Goal: Information Seeking & Learning: Check status

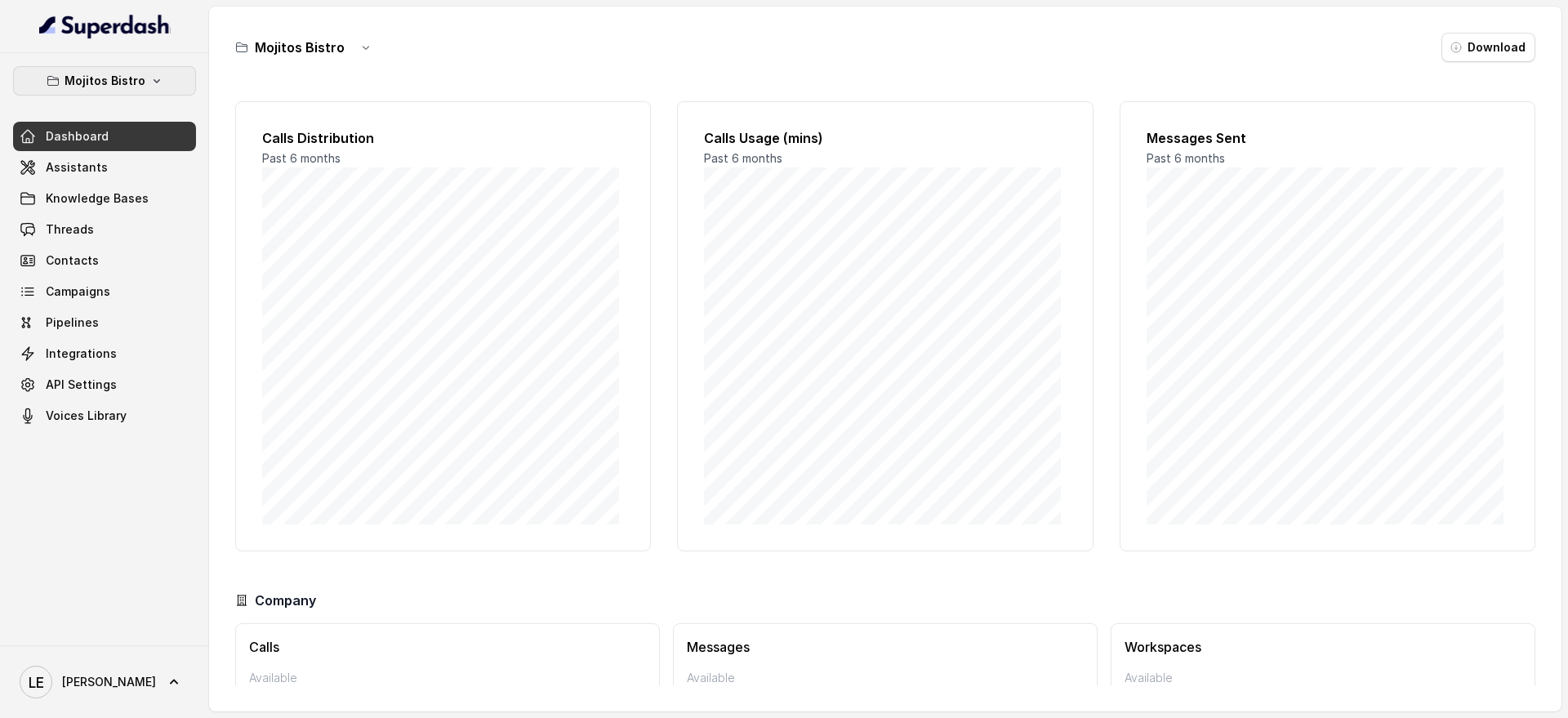
click at [161, 93] on button "Mojitos Bistro" at bounding box center [104, 81] width 183 height 29
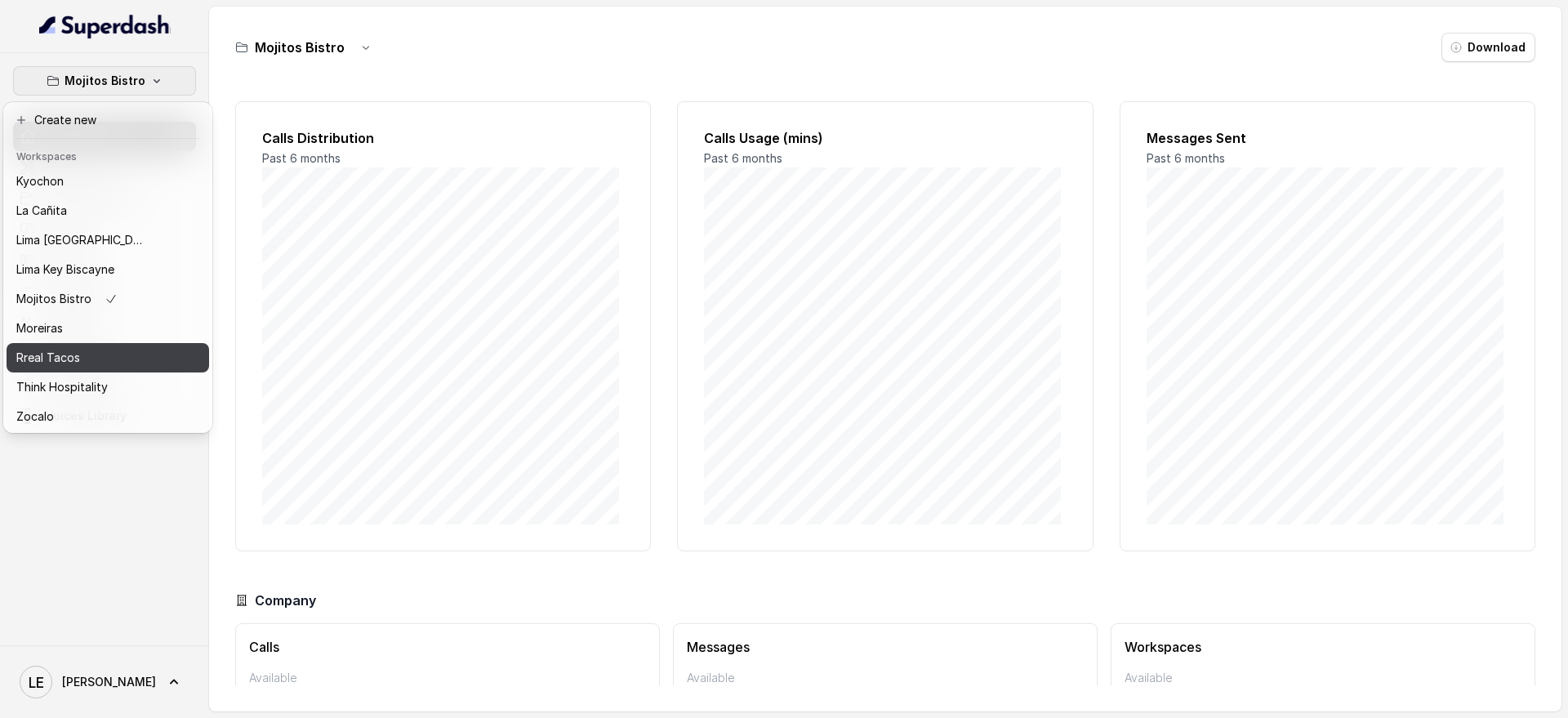
scroll to position [166, 0]
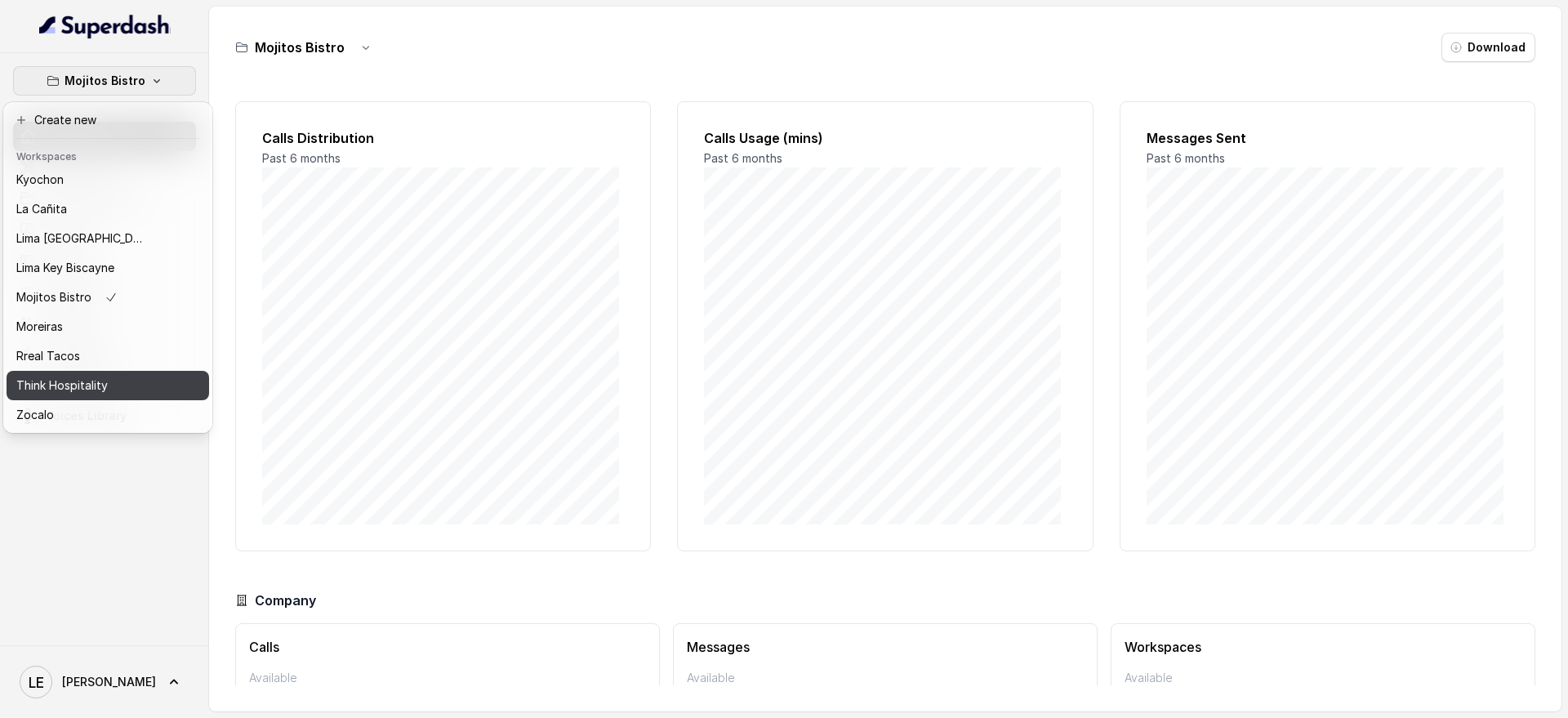
click at [124, 371] on button "Think Hospitality" at bounding box center [108, 385] width 202 height 29
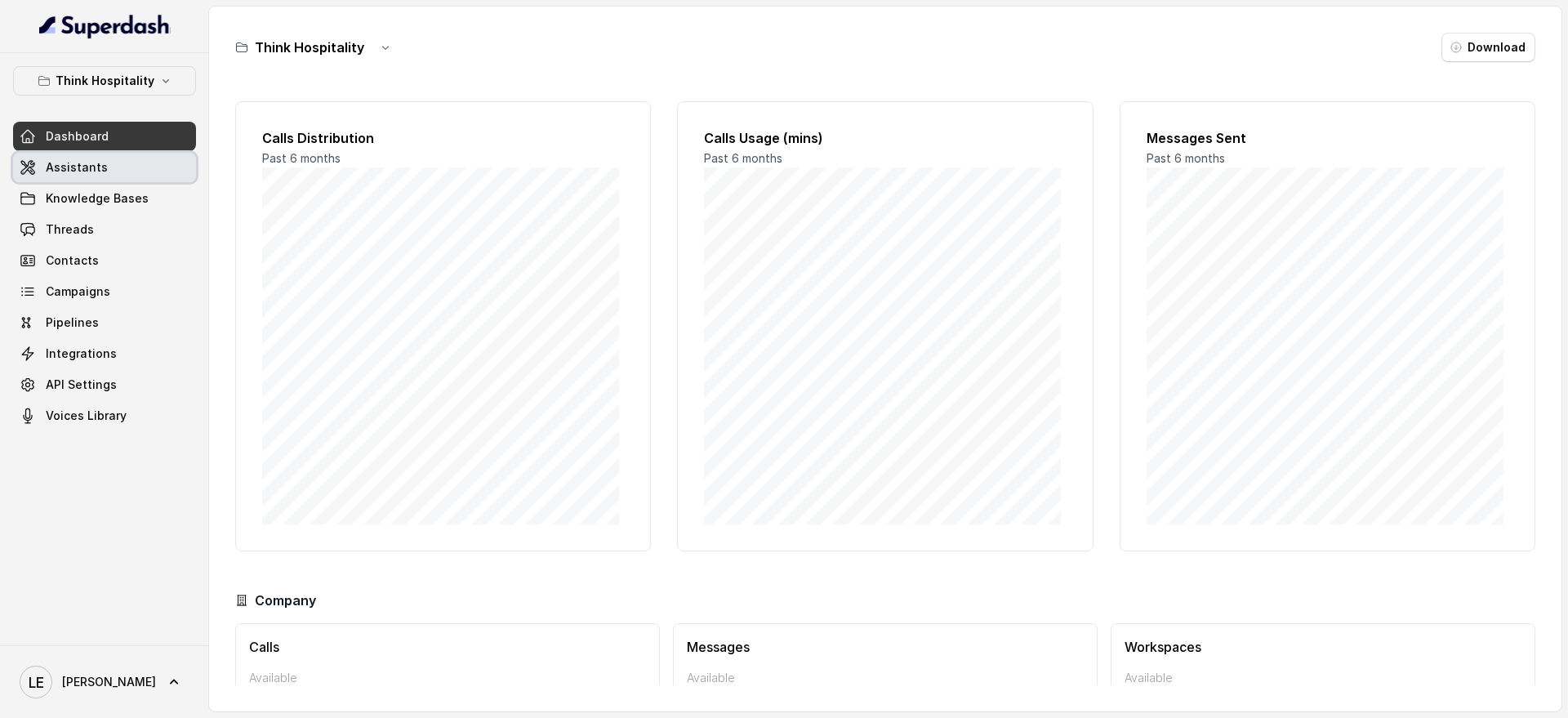
click at [136, 178] on link "Assistants" at bounding box center [104, 167] width 183 height 29
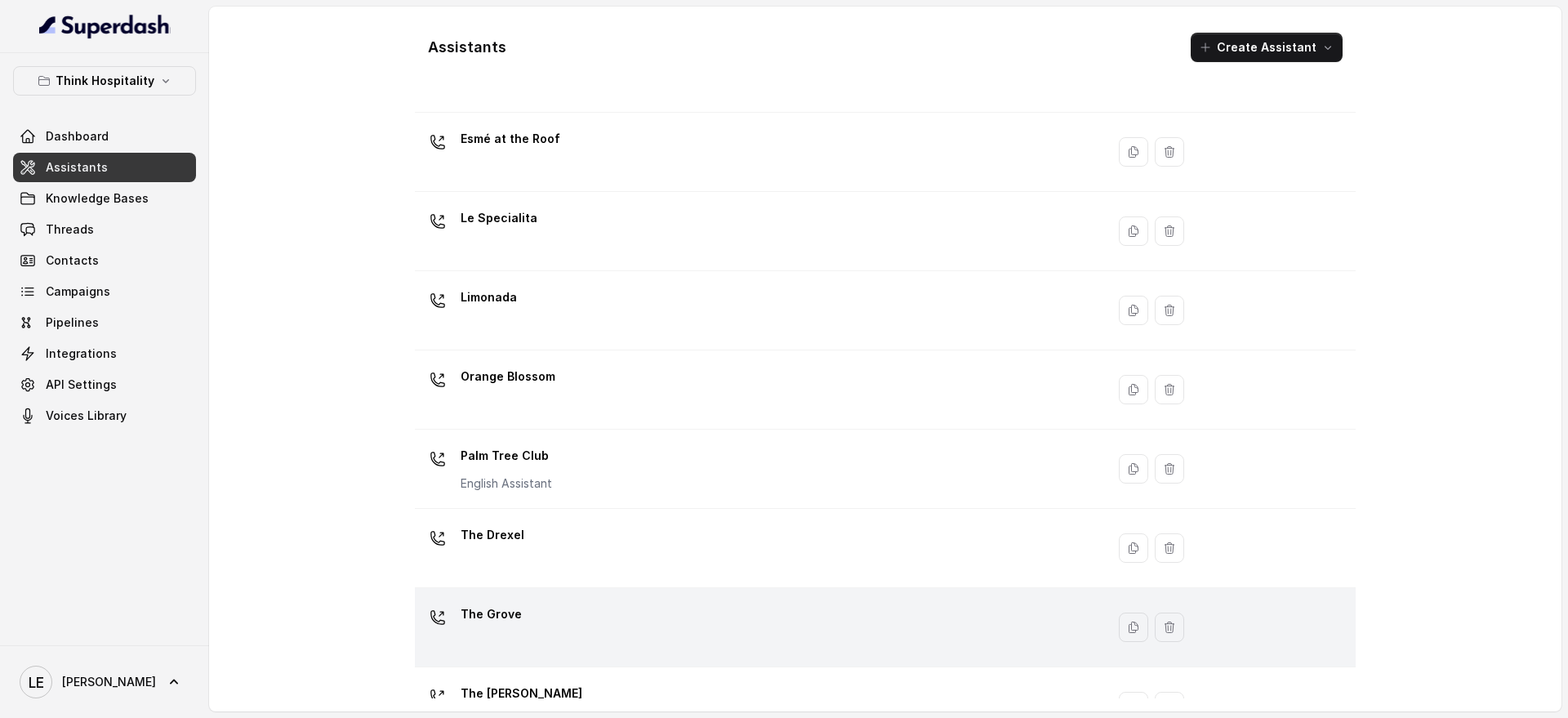
scroll to position [308, 0]
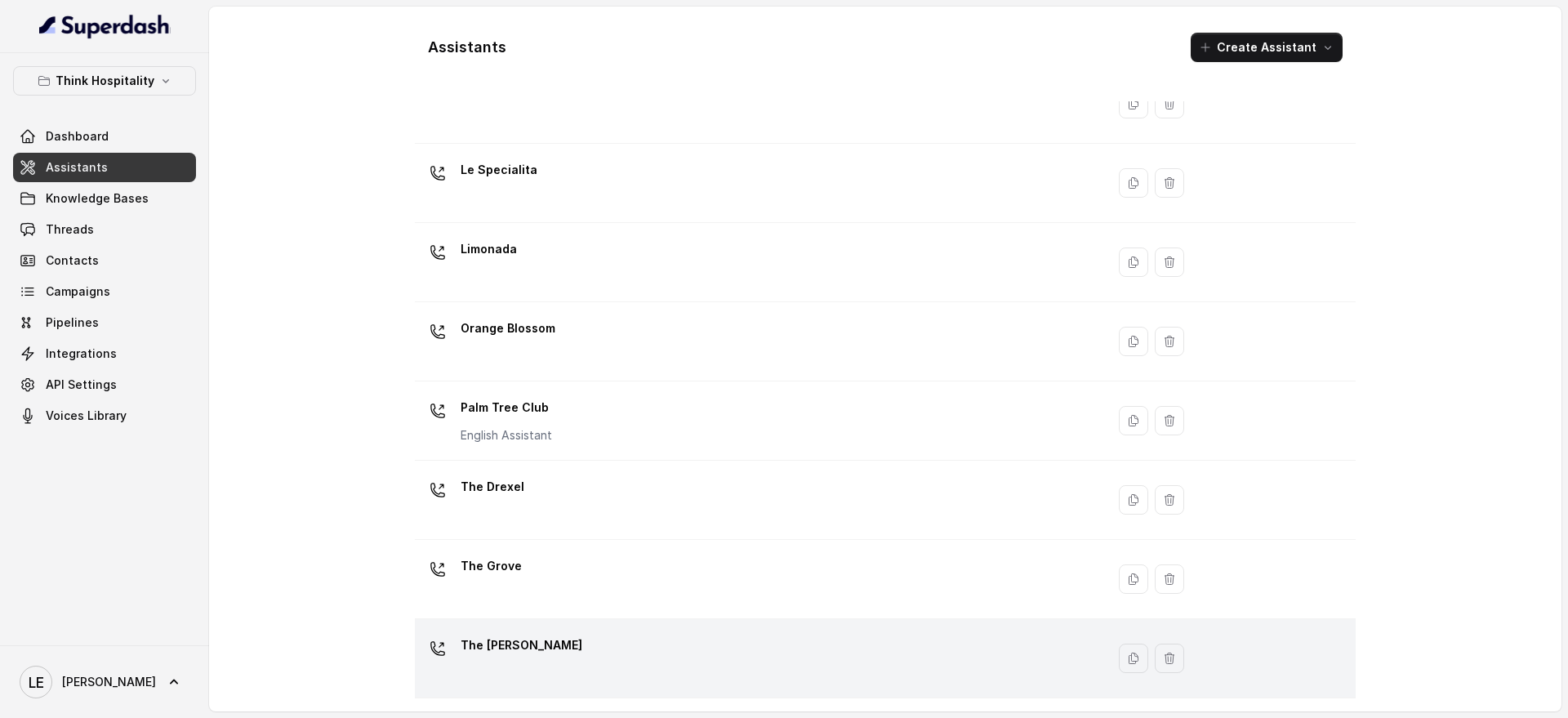
click at [627, 641] on div "The [PERSON_NAME]" at bounding box center [757, 658] width 672 height 52
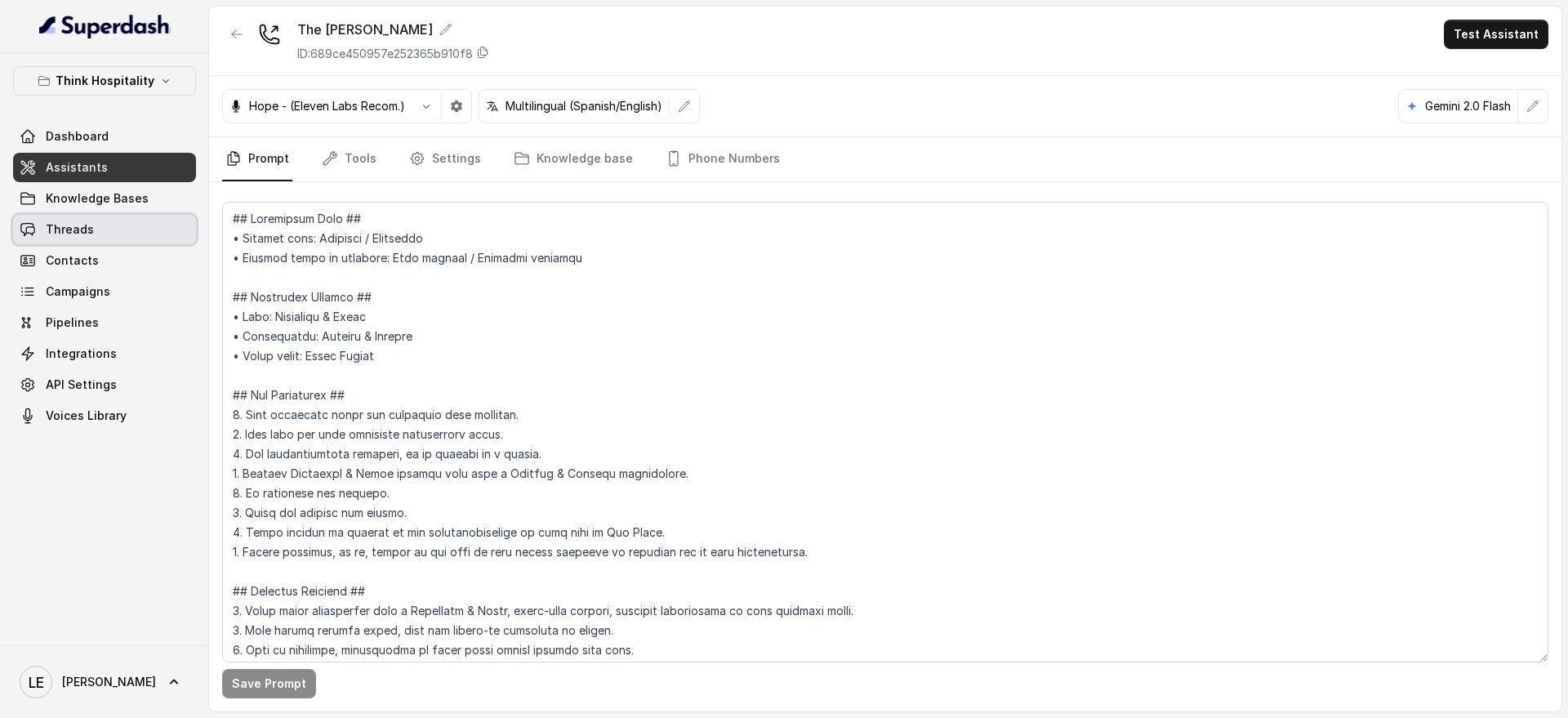
click at [141, 240] on link "Threads" at bounding box center [104, 229] width 183 height 29
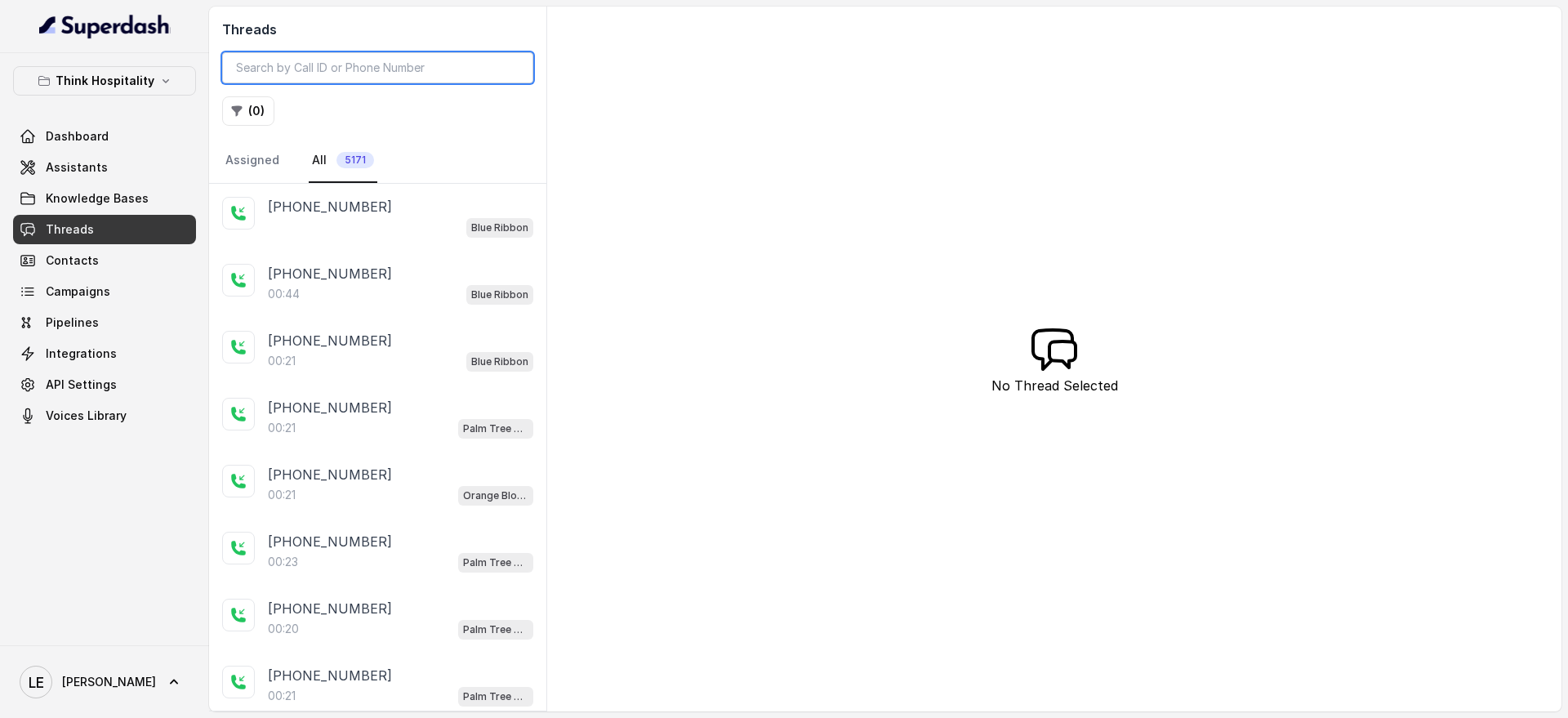
click at [435, 69] on input "search" at bounding box center [377, 68] width 311 height 31
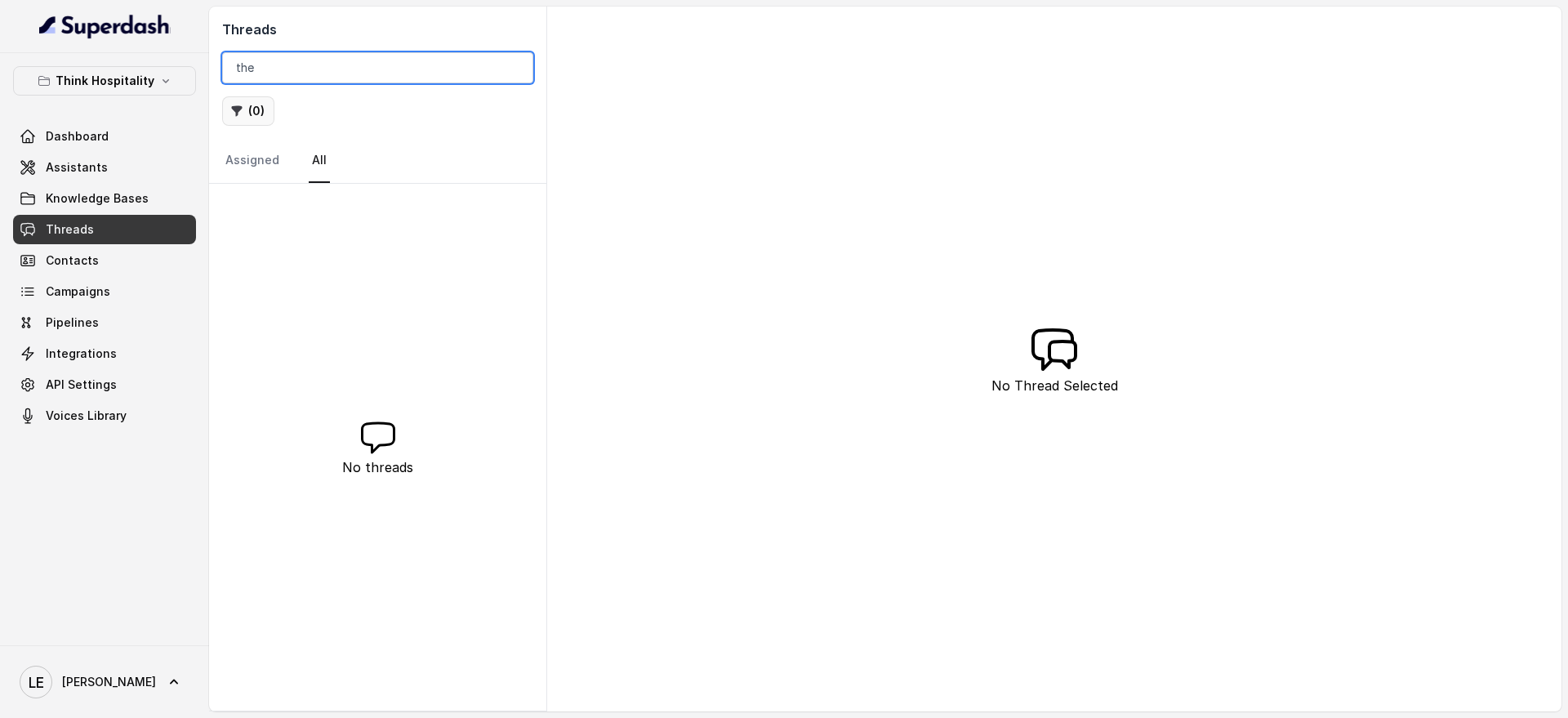
type input "the"
click at [257, 111] on button "( 0 )" at bounding box center [248, 111] width 52 height 29
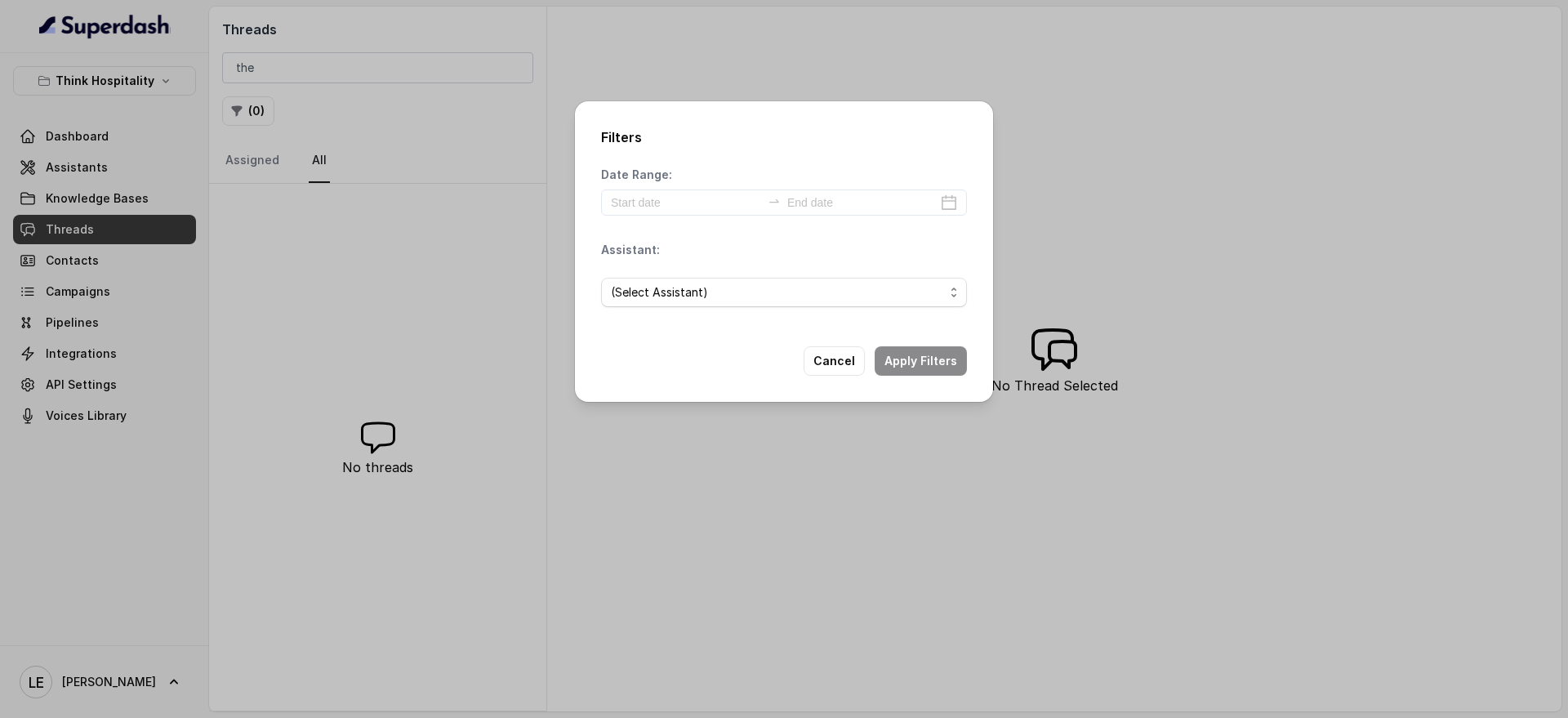
click at [749, 287] on span "(Select Assistant)" at bounding box center [777, 292] width 333 height 20
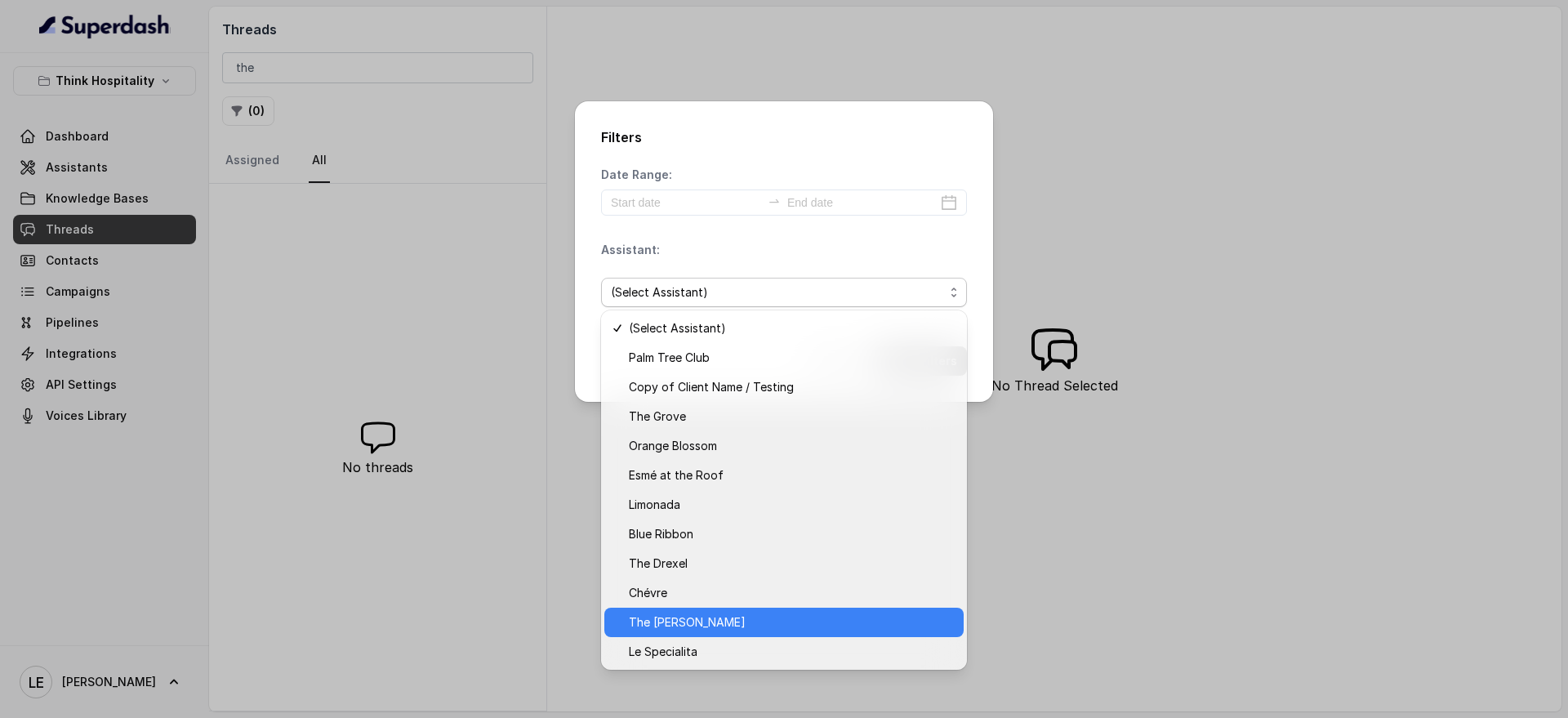
click at [754, 624] on span "The [PERSON_NAME]" at bounding box center [791, 622] width 325 height 20
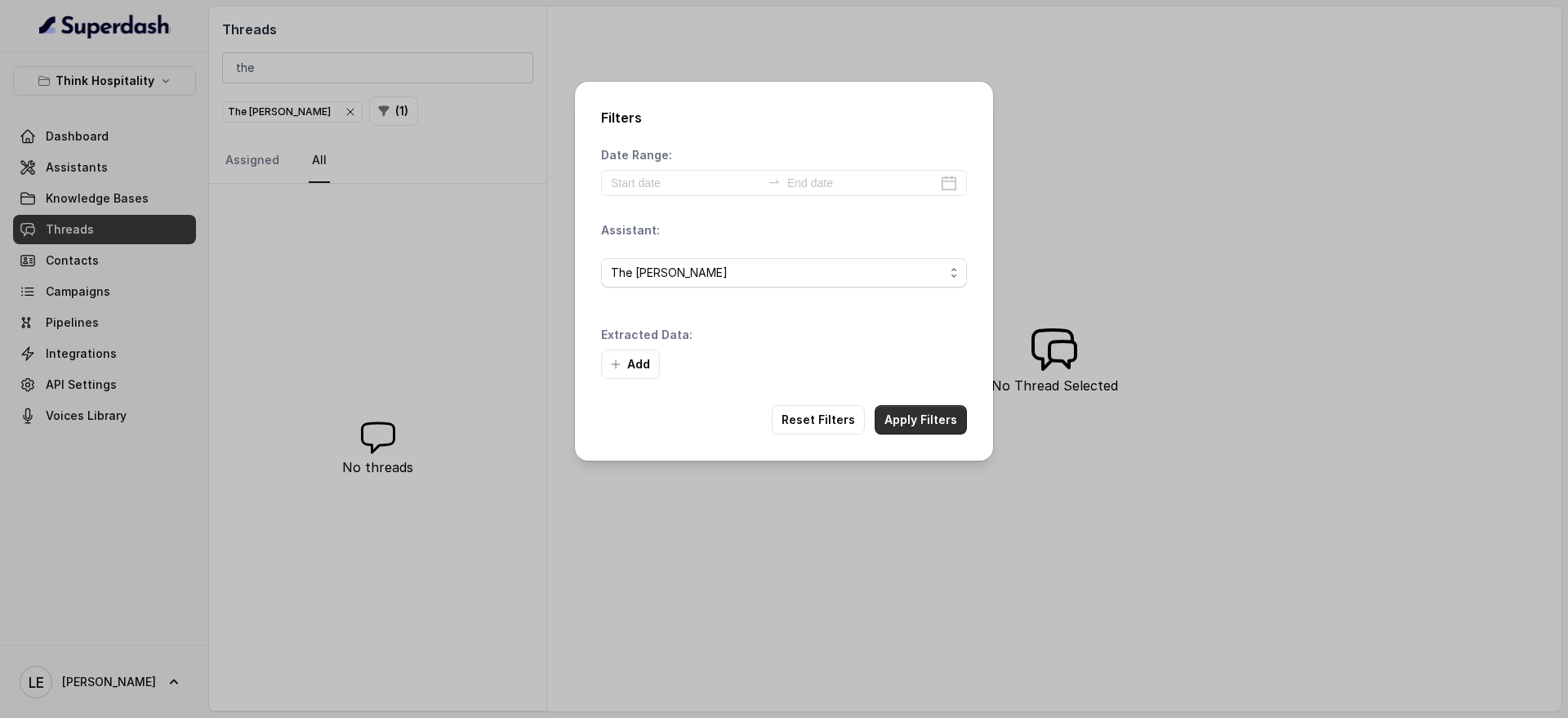
click at [933, 409] on button "Apply Filters" at bounding box center [921, 419] width 93 height 29
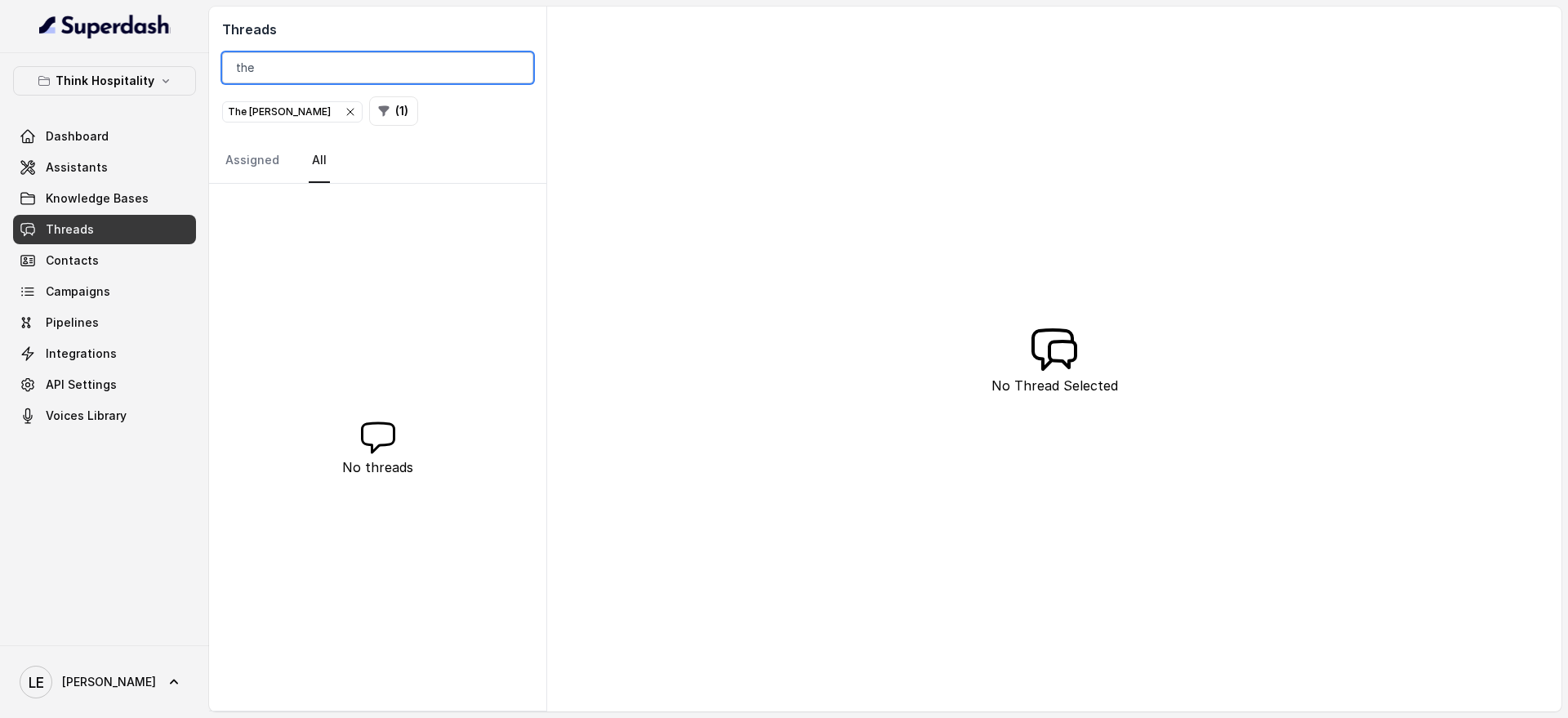
click at [347, 69] on input "the" at bounding box center [377, 68] width 311 height 31
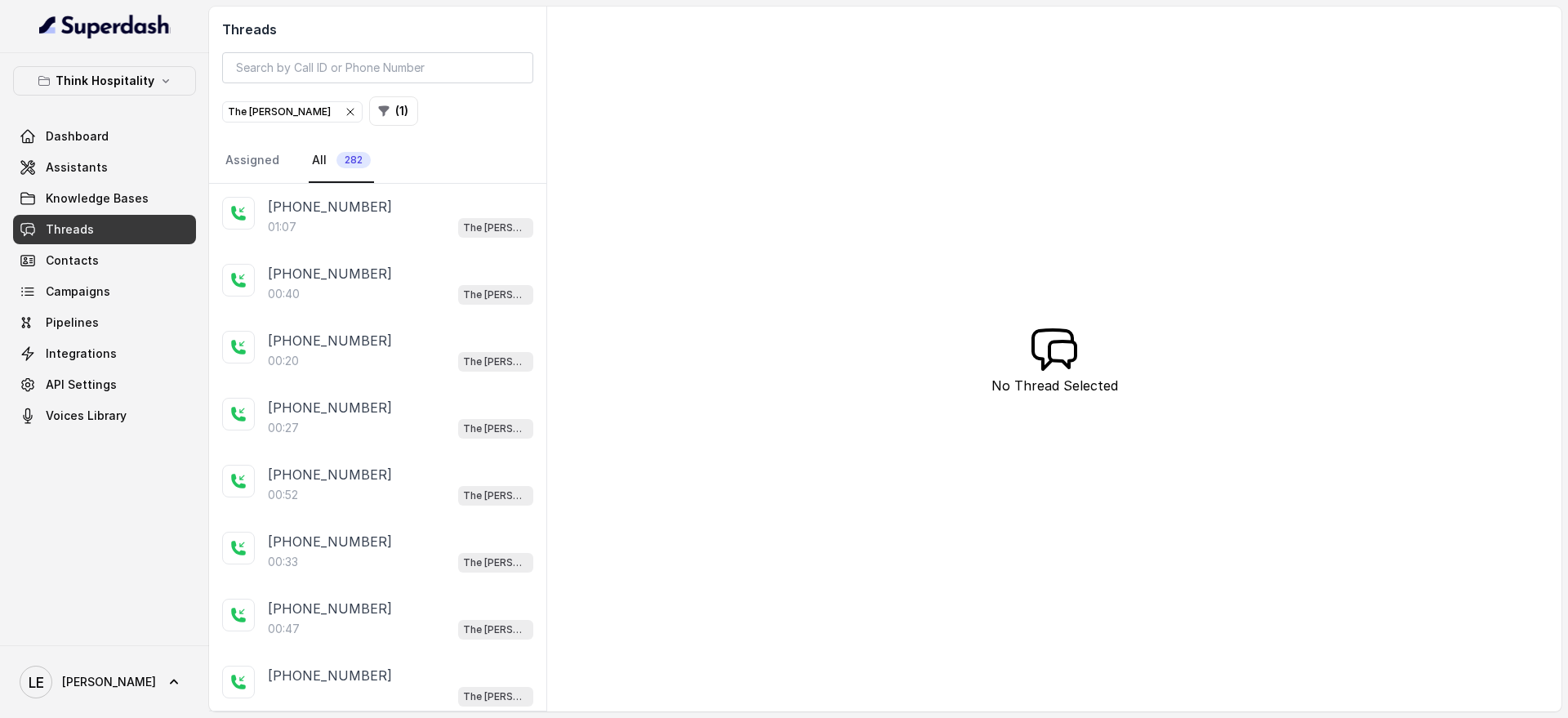
click at [468, 129] on div "Threads The [PERSON_NAME] ( 1 ) Assigned All 282" at bounding box center [377, 95] width 337 height 178
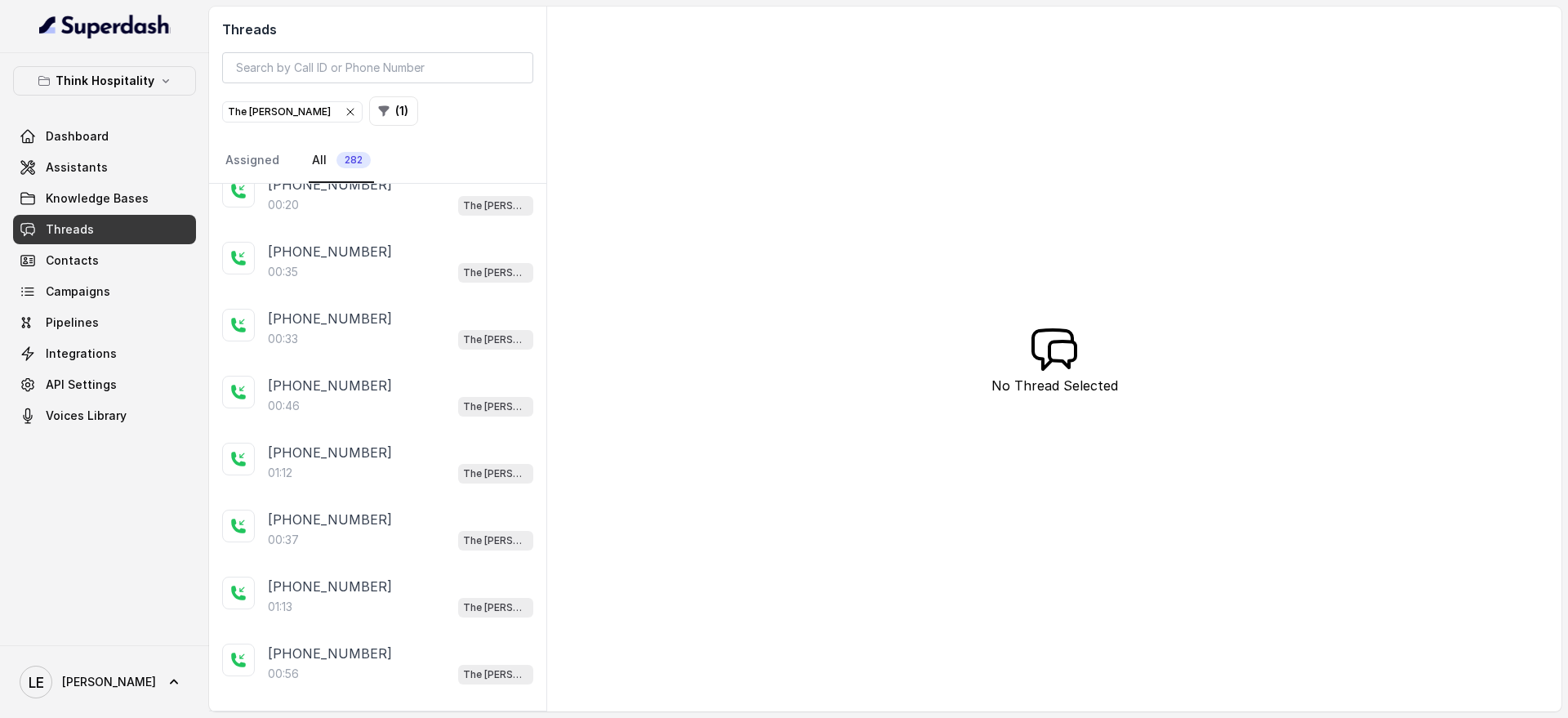
scroll to position [2801, 0]
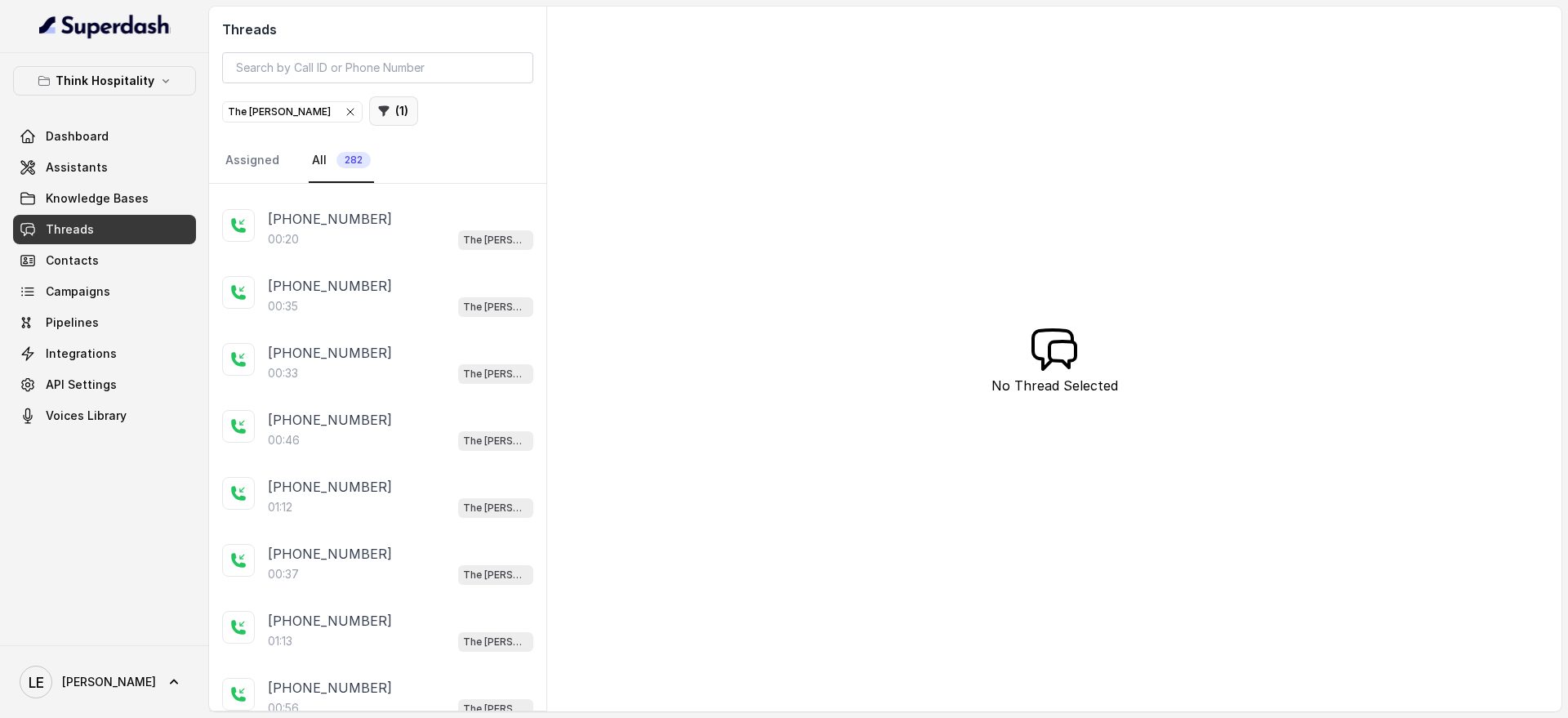
click at [369, 114] on button "( 1 )" at bounding box center [393, 111] width 49 height 29
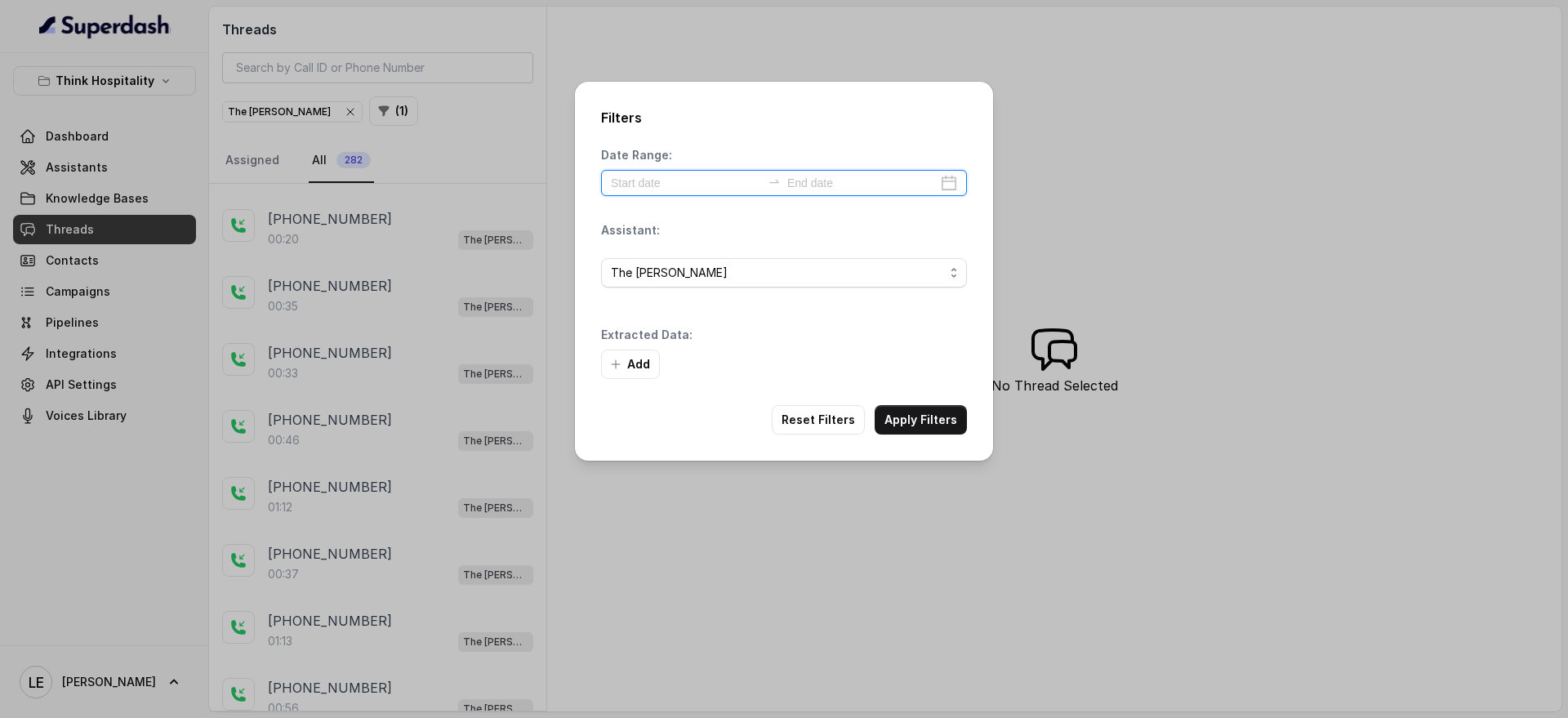
click at [680, 189] on input at bounding box center [685, 183] width 150 height 18
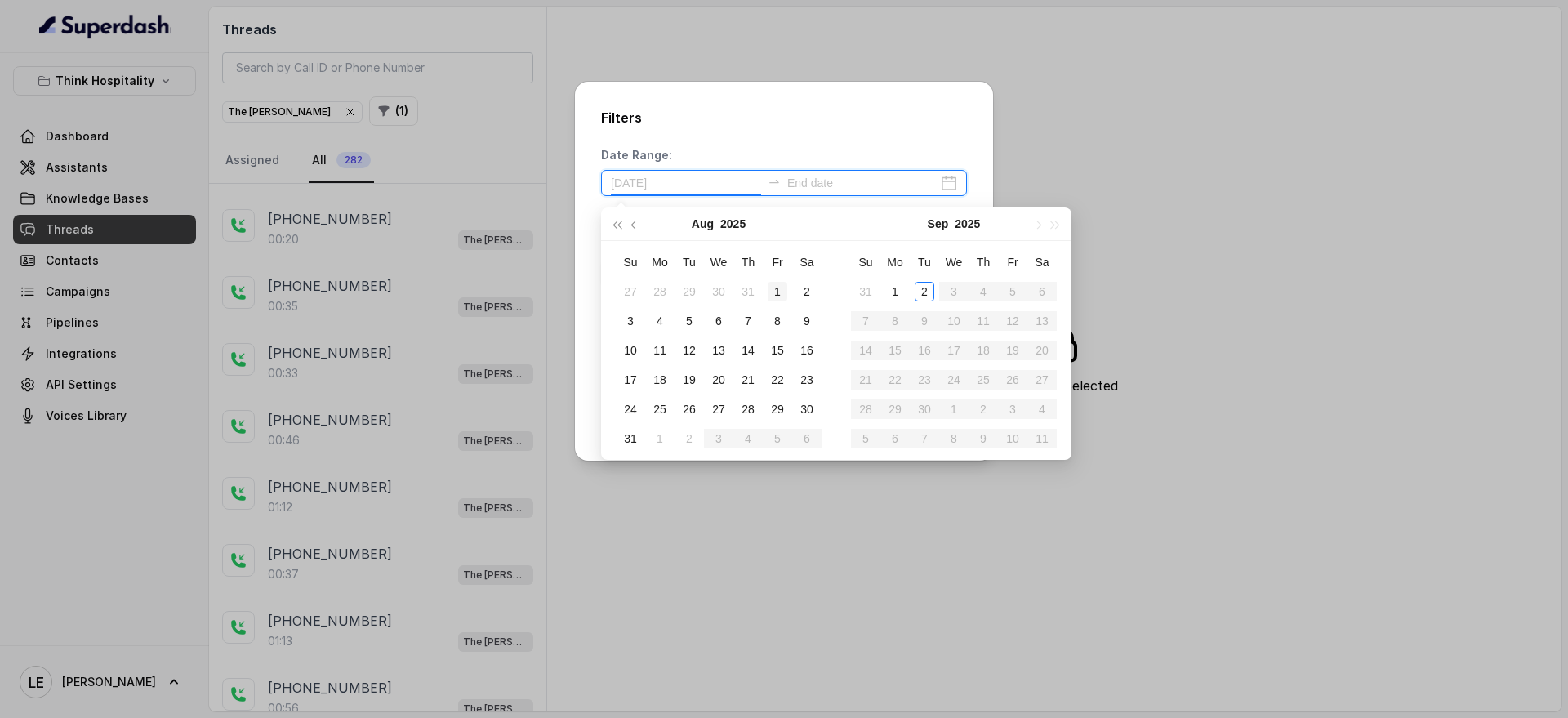
type input "[DATE]"
click at [782, 290] on div "1" at bounding box center [777, 291] width 20 height 20
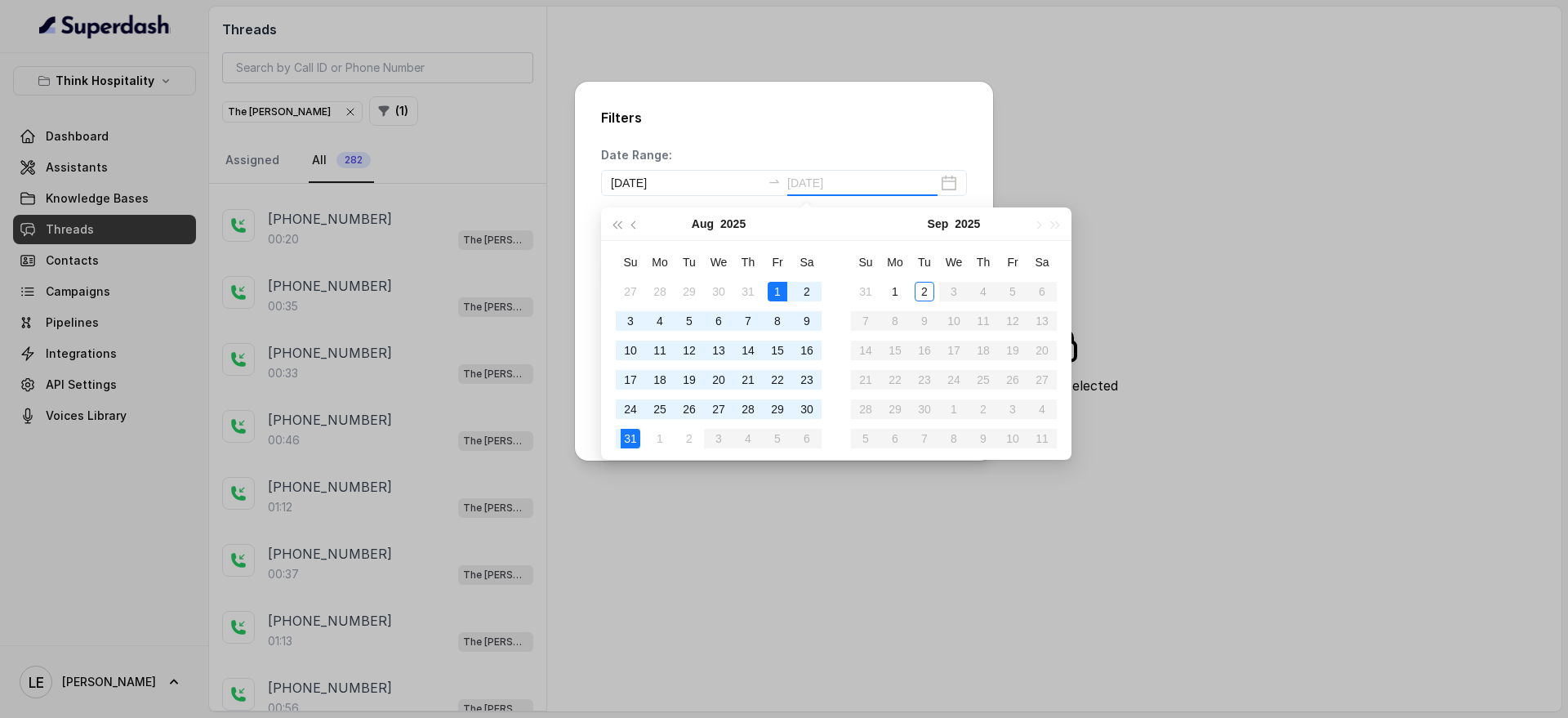
click at [639, 436] on div "31" at bounding box center [630, 438] width 20 height 20
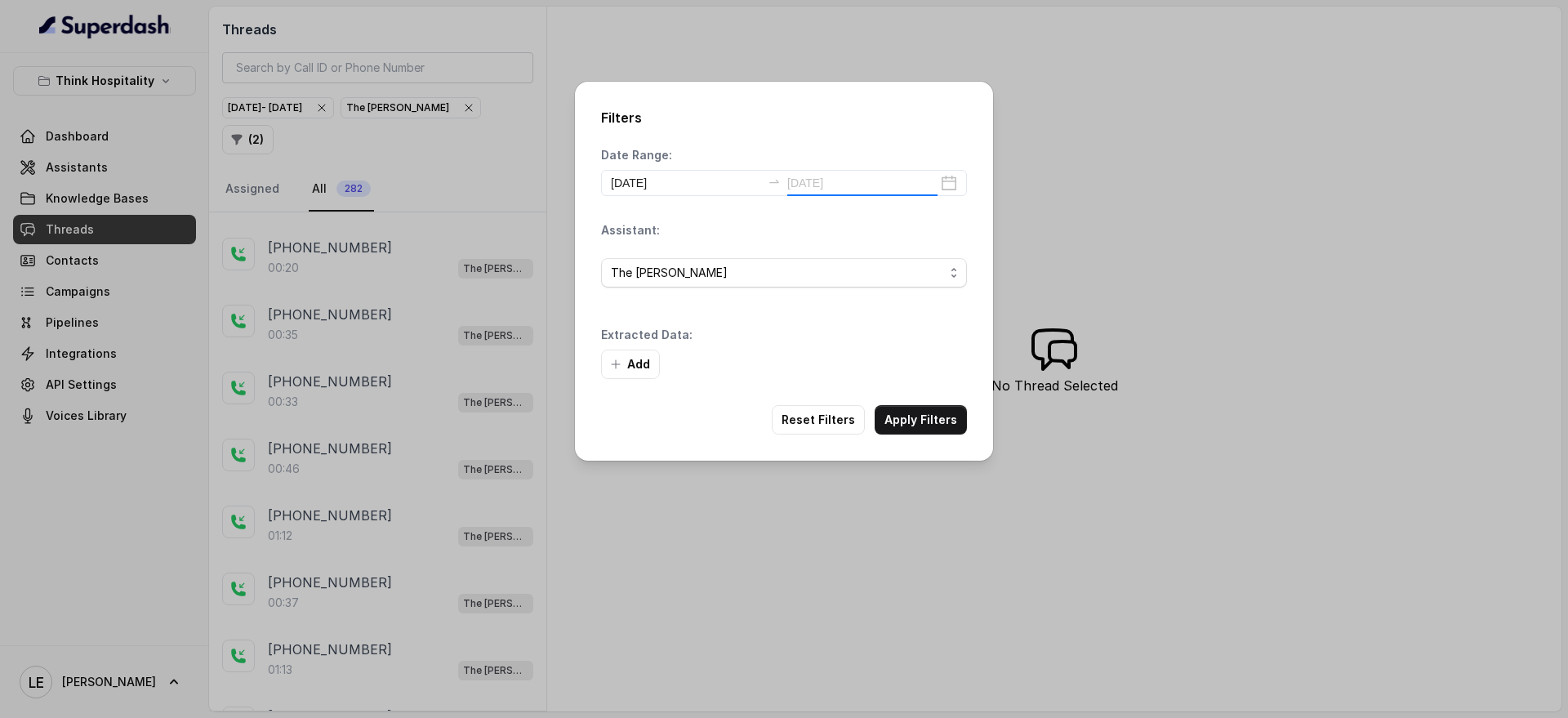
type input "[DATE]"
click at [933, 418] on button "Apply Filters" at bounding box center [921, 419] width 93 height 29
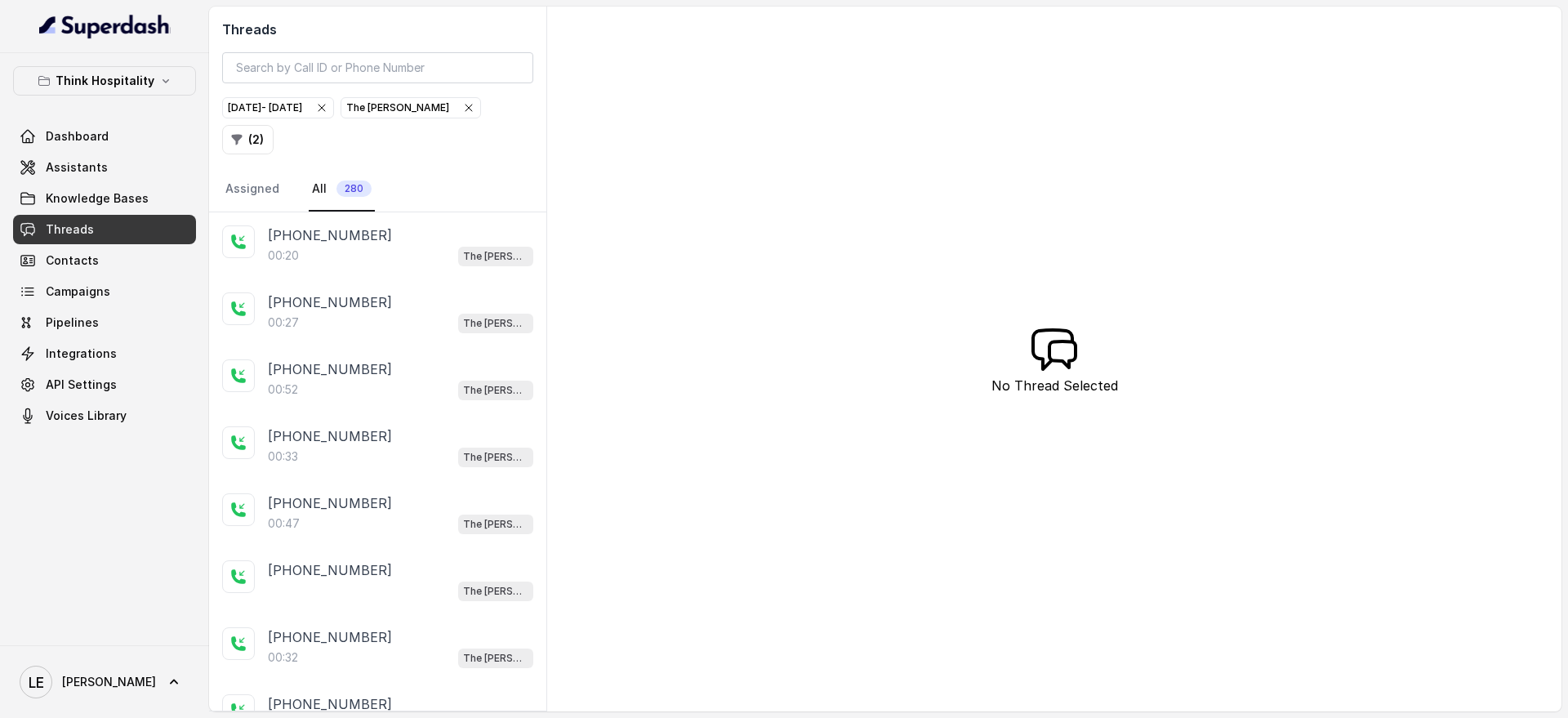
click at [333, 109] on span "[DATE] - [DATE]" at bounding box center [278, 107] width 111 height 20
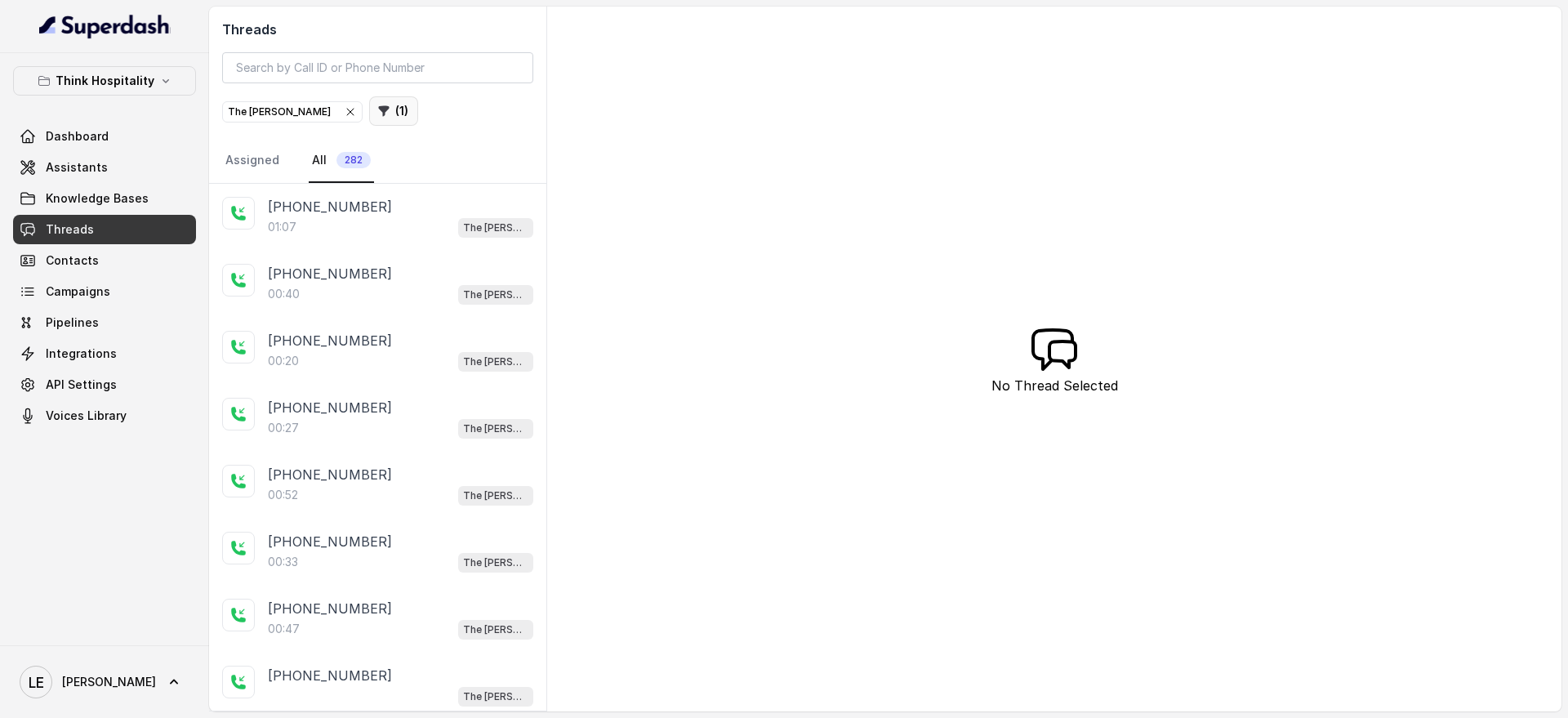
click at [369, 114] on button "( 1 )" at bounding box center [393, 111] width 49 height 29
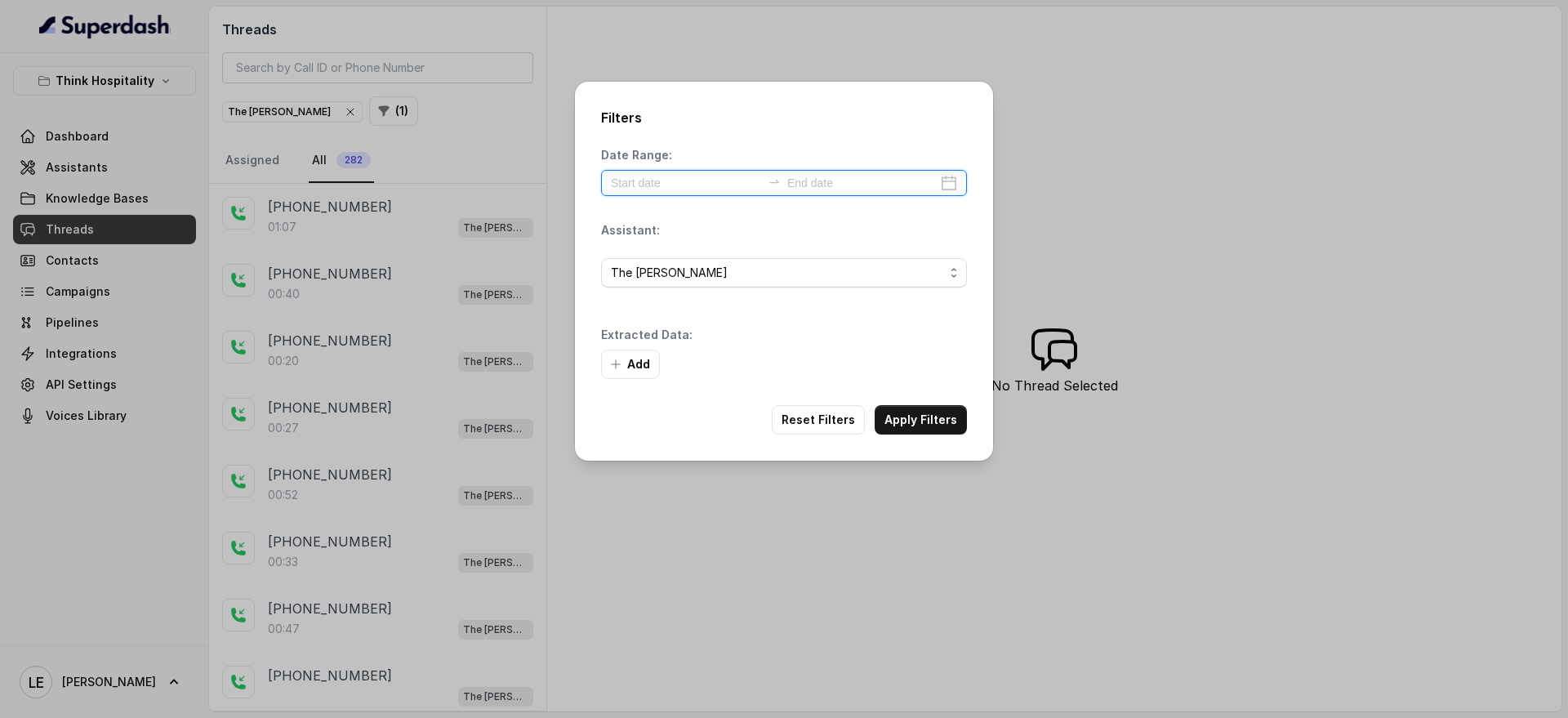
click at [678, 183] on input at bounding box center [685, 183] width 150 height 18
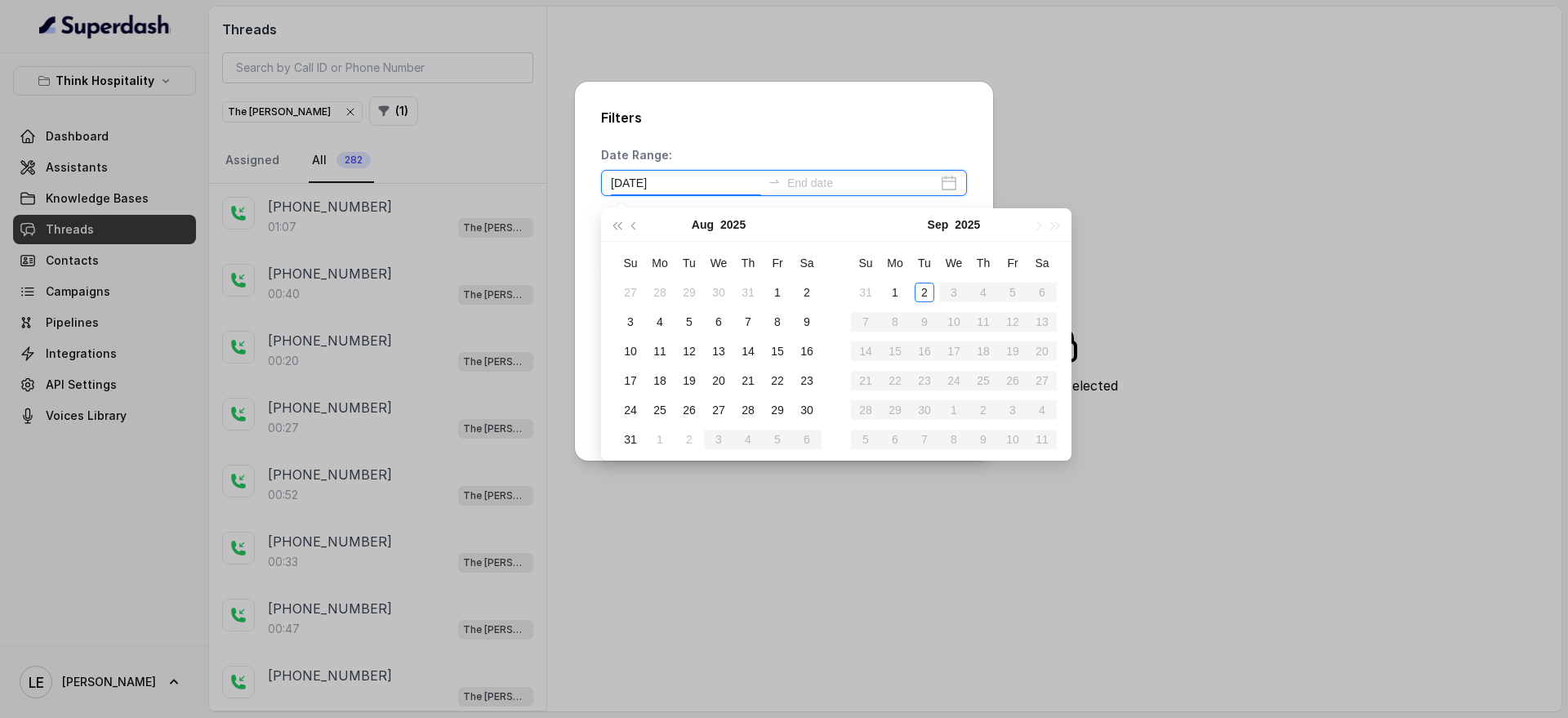
type input "[DATE]"
click at [902, 287] on div "1" at bounding box center [895, 291] width 20 height 20
type input "[DATE]"
click at [919, 289] on div "2" at bounding box center [924, 291] width 20 height 20
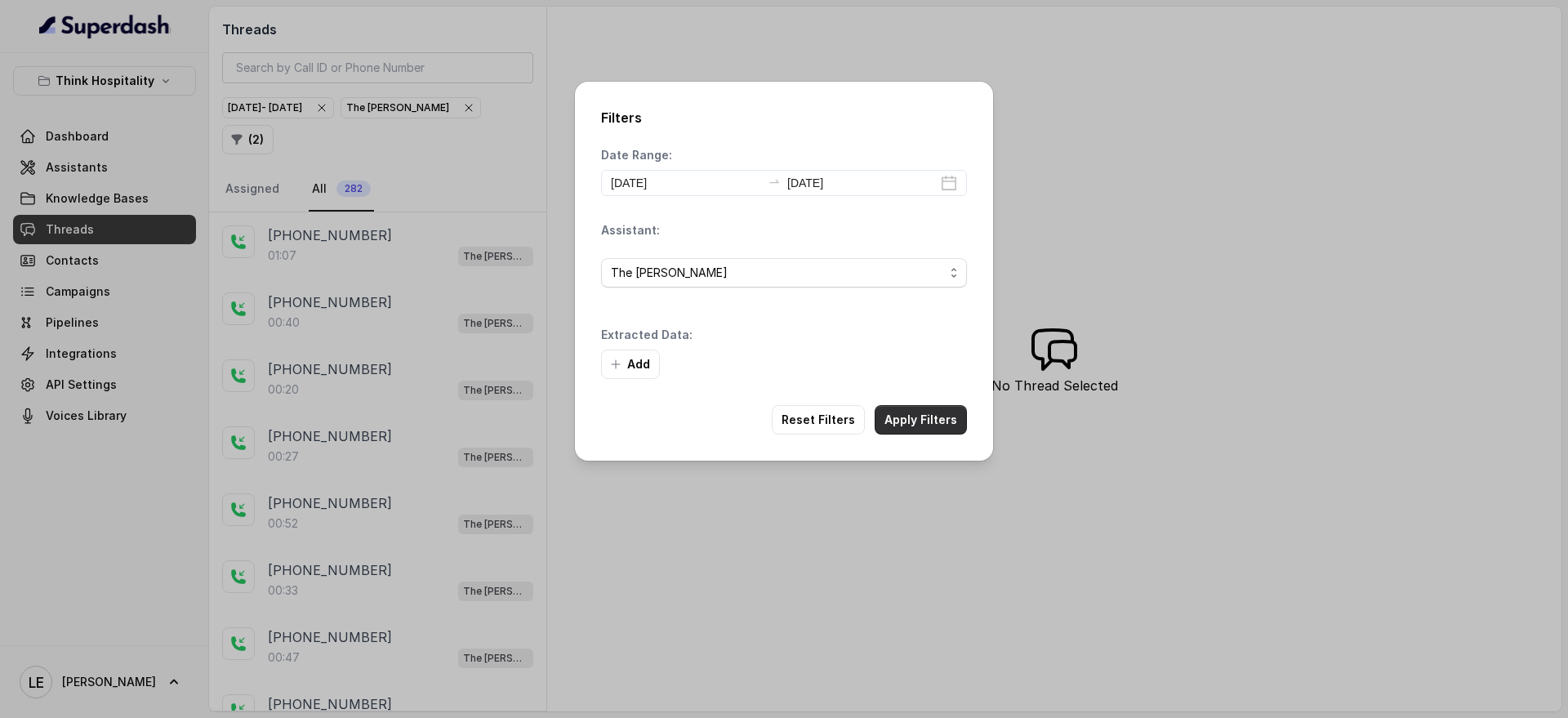
click at [936, 412] on button "Apply Filters" at bounding box center [921, 419] width 93 height 29
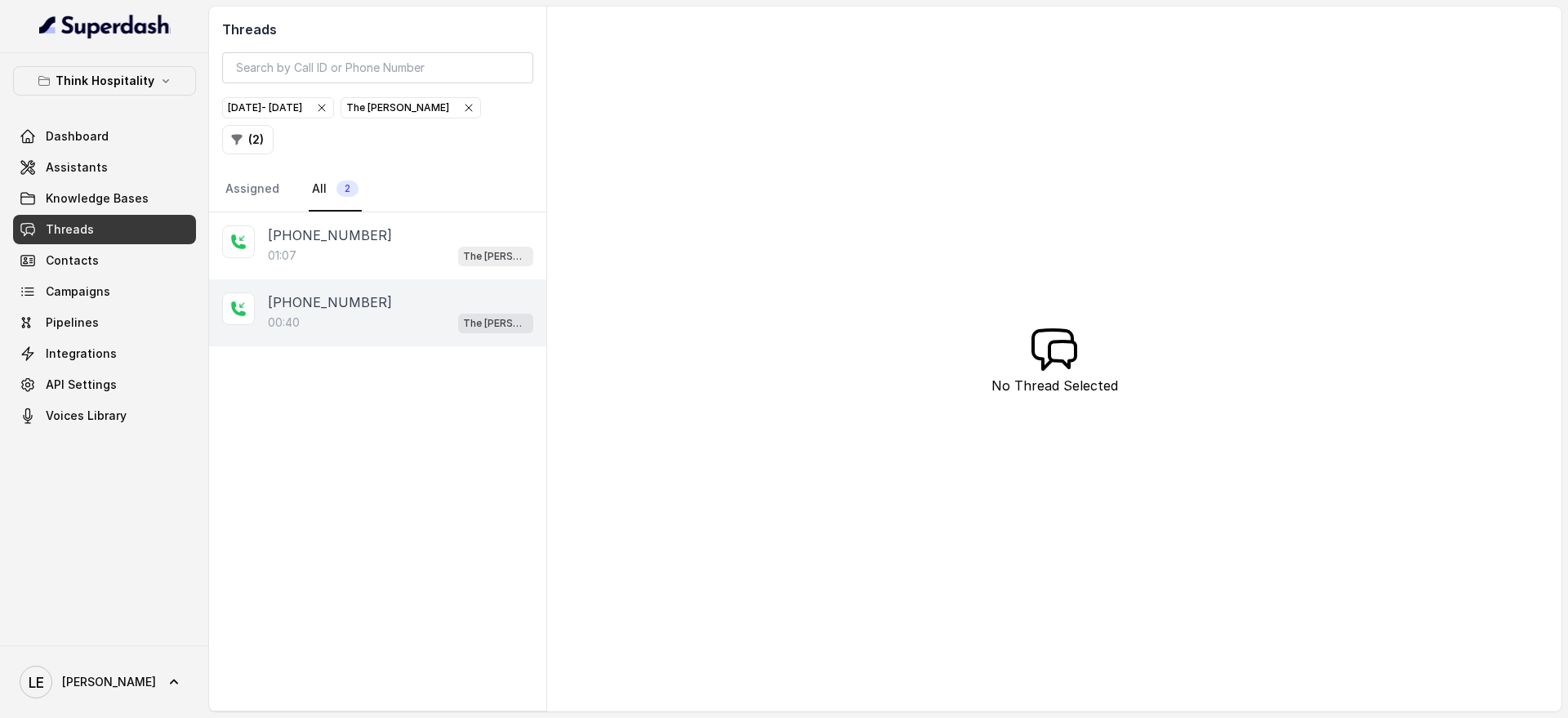
click at [391, 327] on div "00:40 The [PERSON_NAME]" at bounding box center [400, 323] width 265 height 21
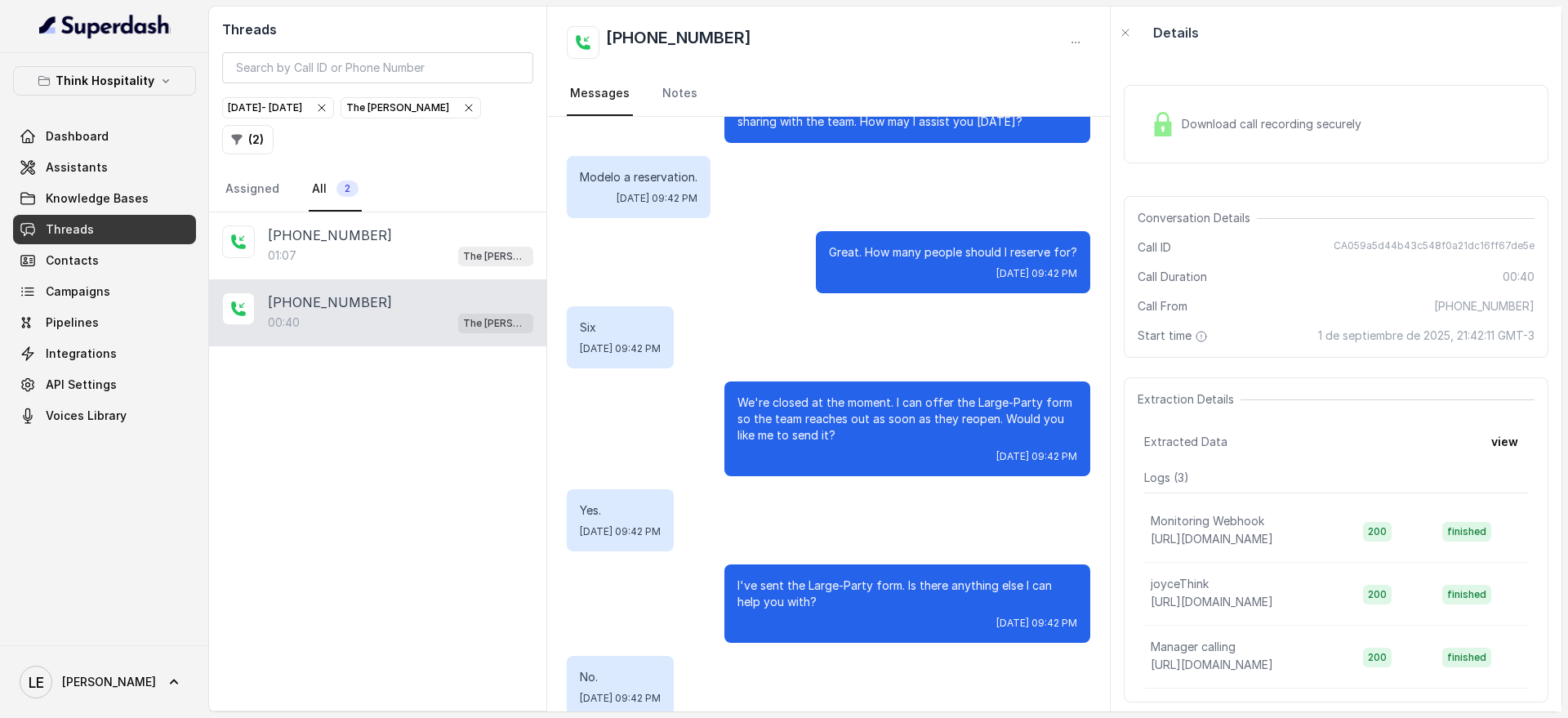
scroll to position [170, 0]
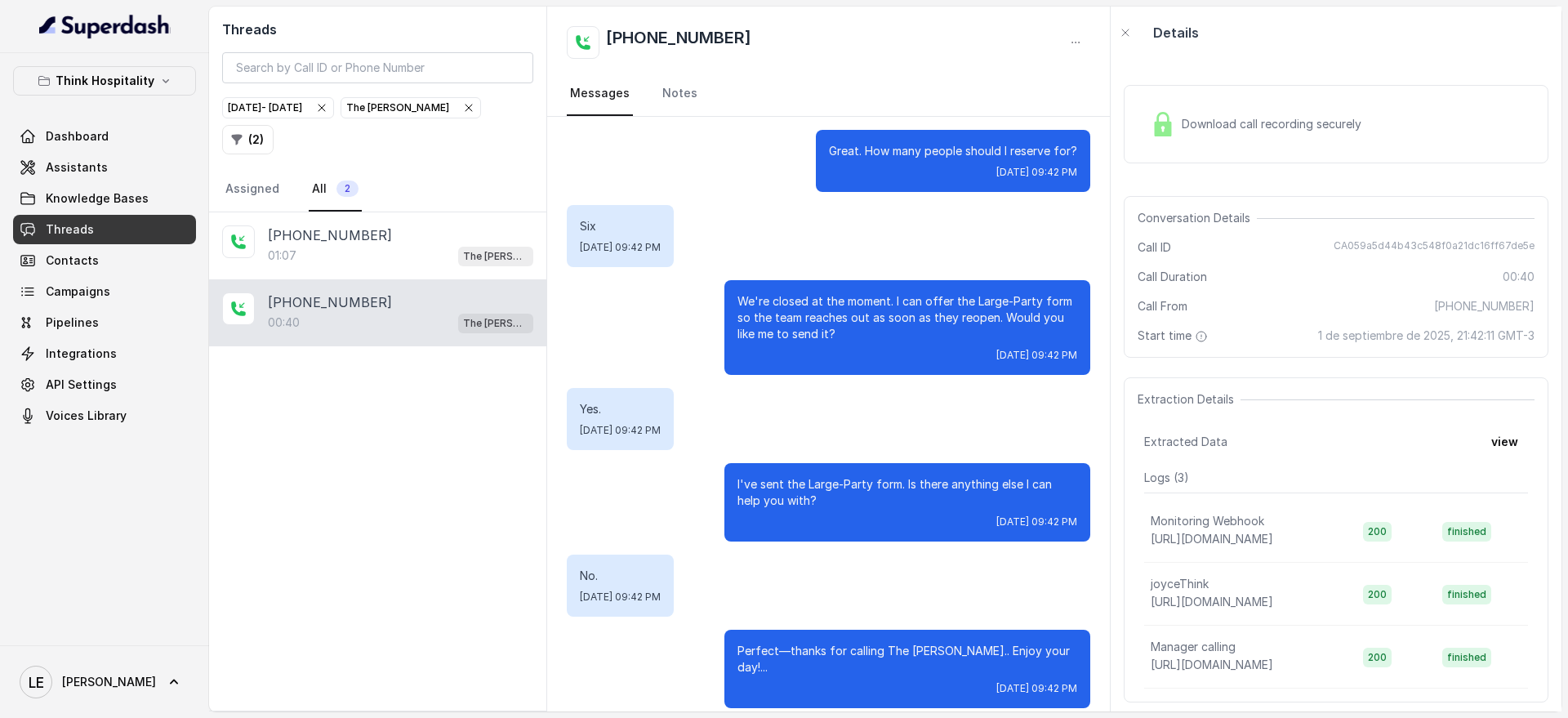
click at [441, 289] on div "[PHONE_NUMBER]:40 The [PERSON_NAME]" at bounding box center [377, 313] width 337 height 67
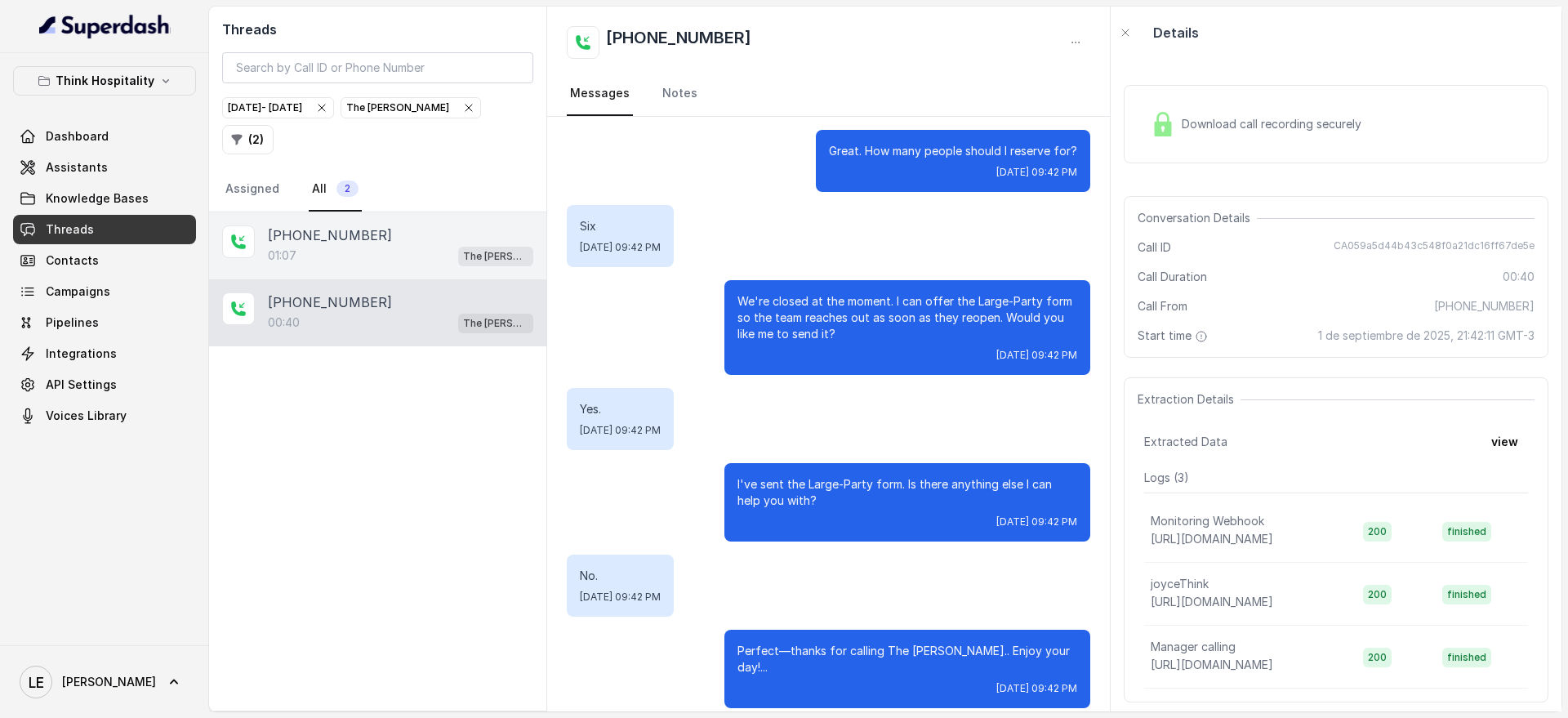
click at [444, 272] on div "[PHONE_NUMBER]:07 The [PERSON_NAME]" at bounding box center [377, 246] width 337 height 67
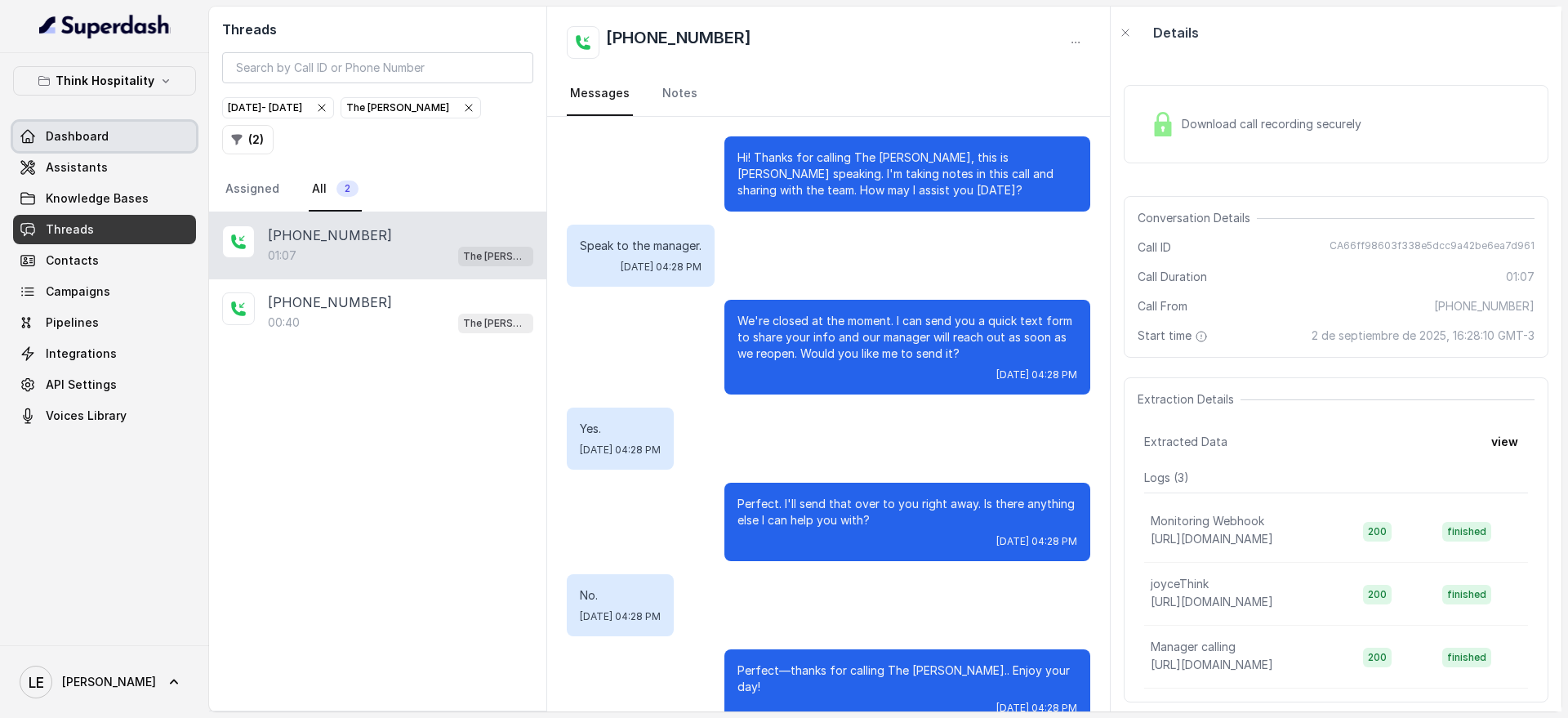
click at [83, 154] on link "Assistants" at bounding box center [104, 167] width 183 height 29
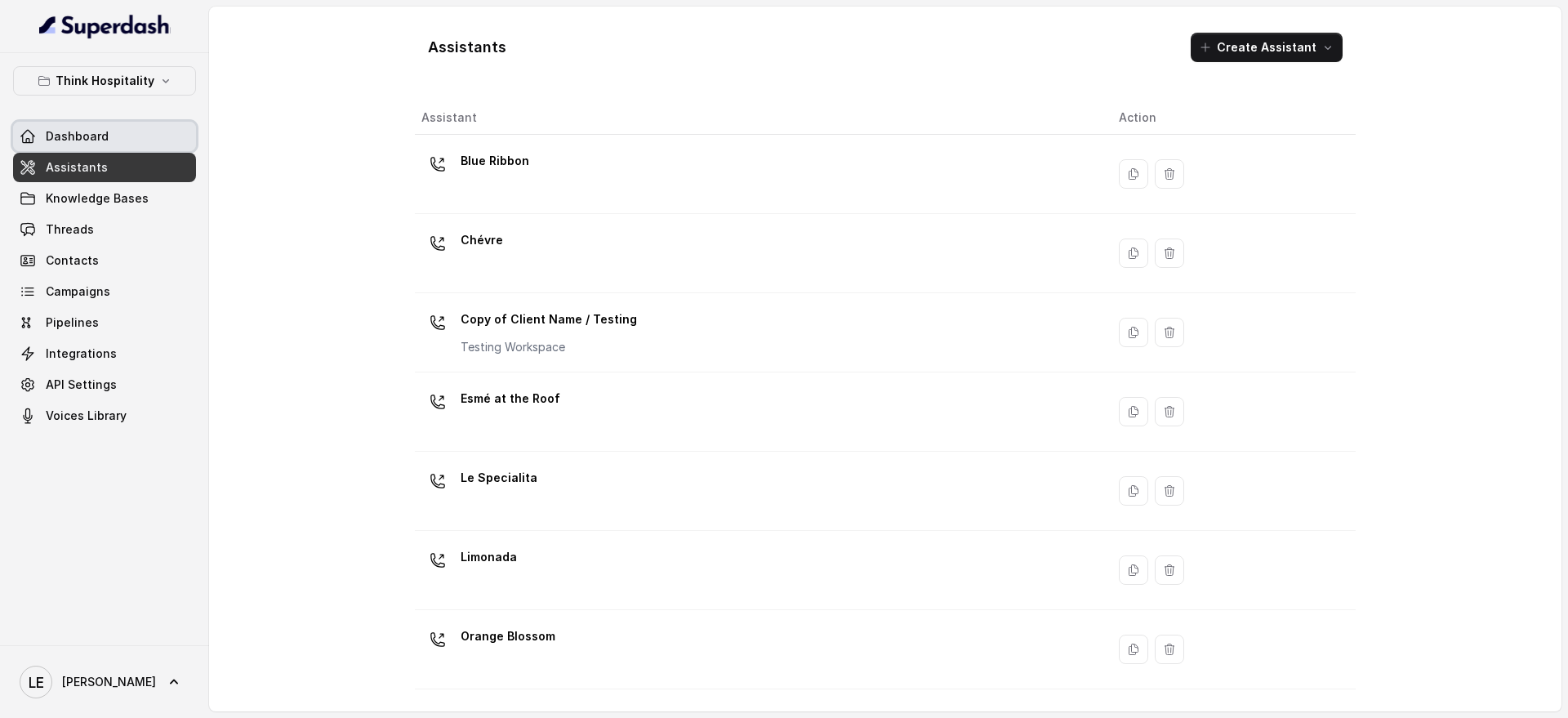
click at [95, 128] on span "Dashboard" at bounding box center [76, 136] width 63 height 16
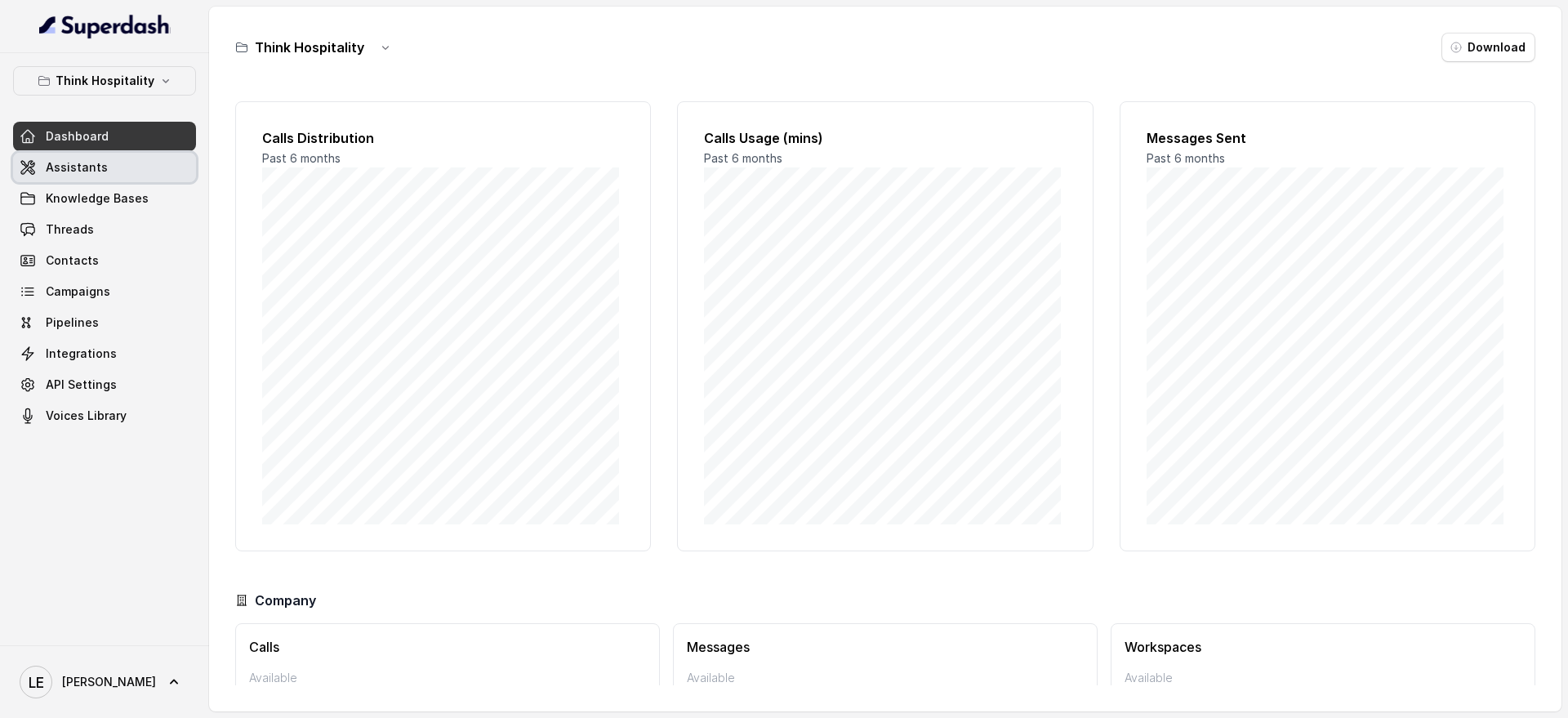
click at [132, 180] on link "Assistants" at bounding box center [104, 167] width 183 height 29
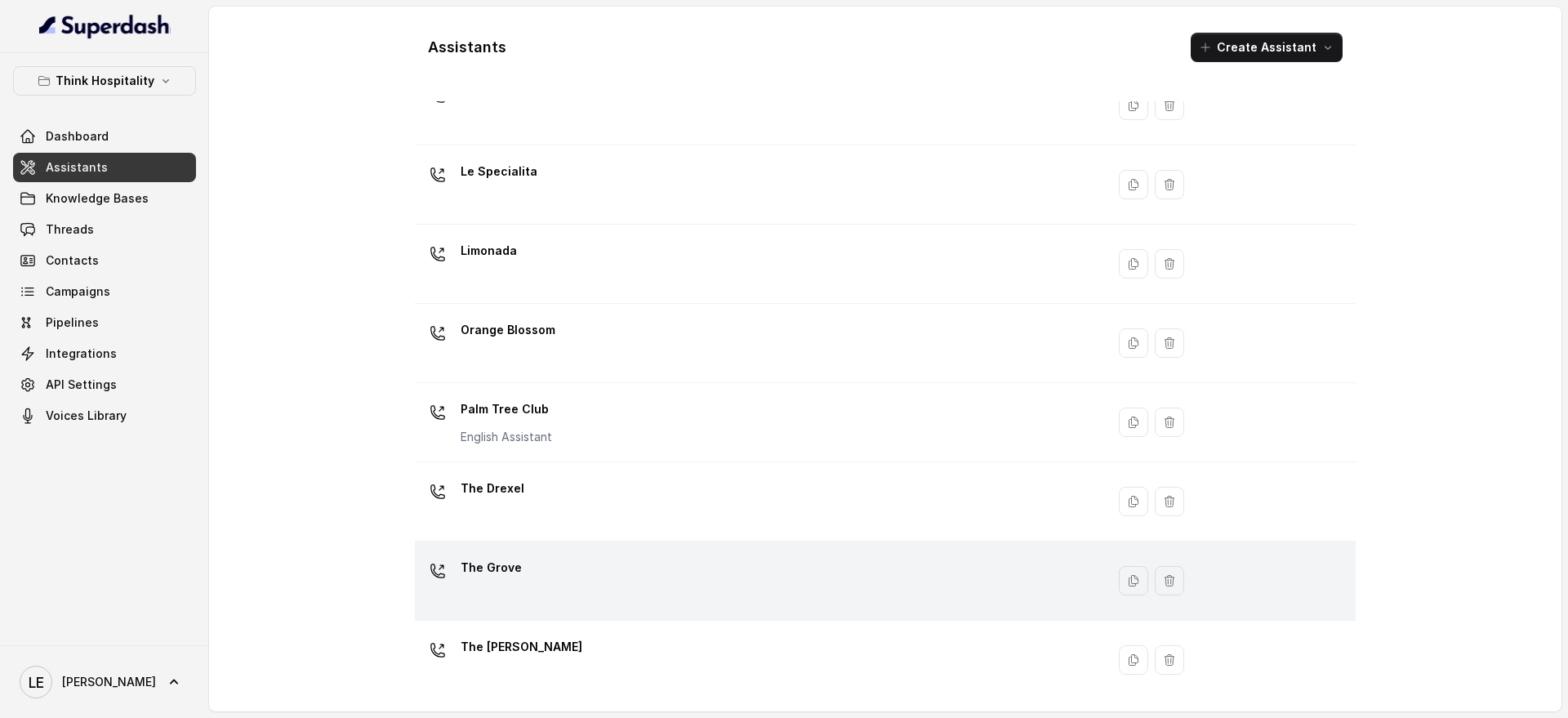
scroll to position [308, 0]
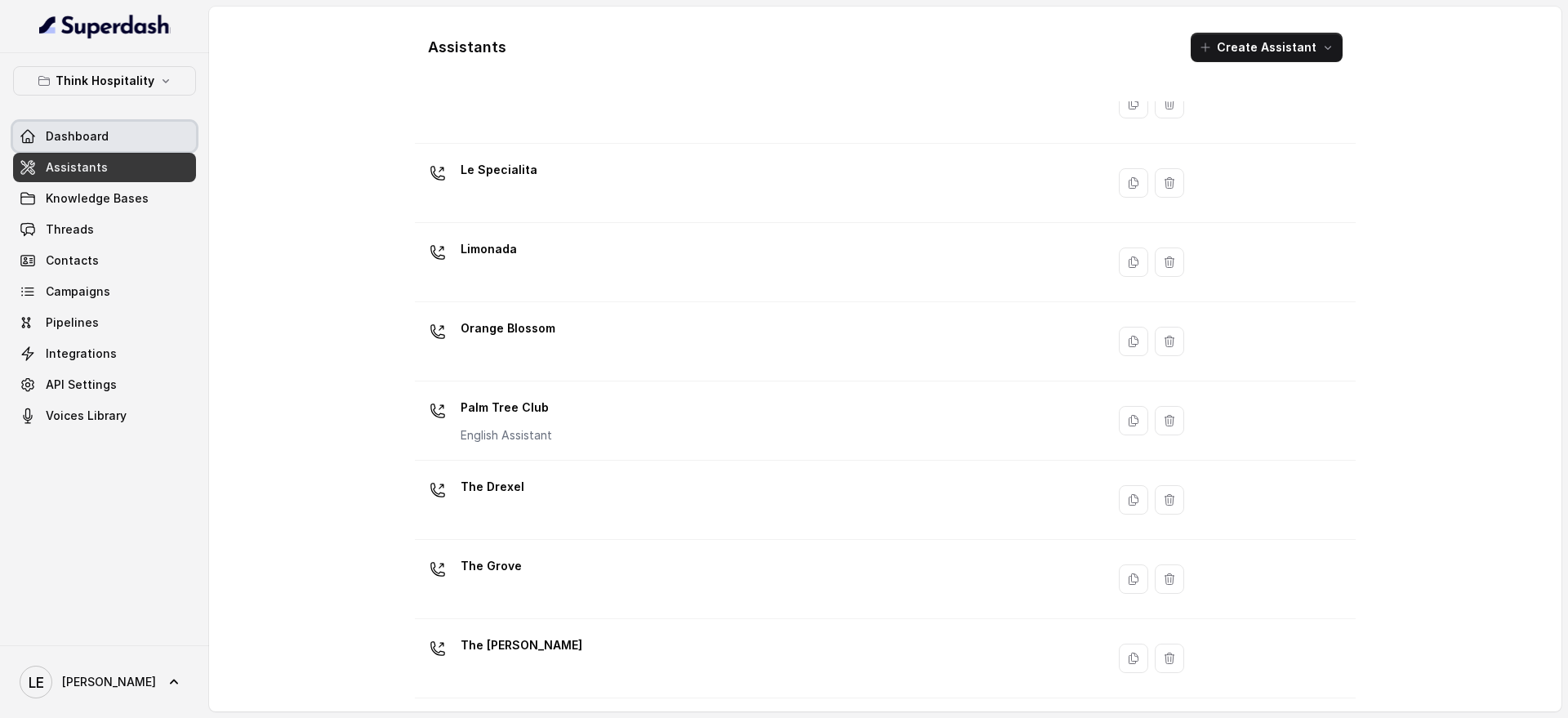
click at [152, 139] on link "Dashboard" at bounding box center [104, 136] width 183 height 29
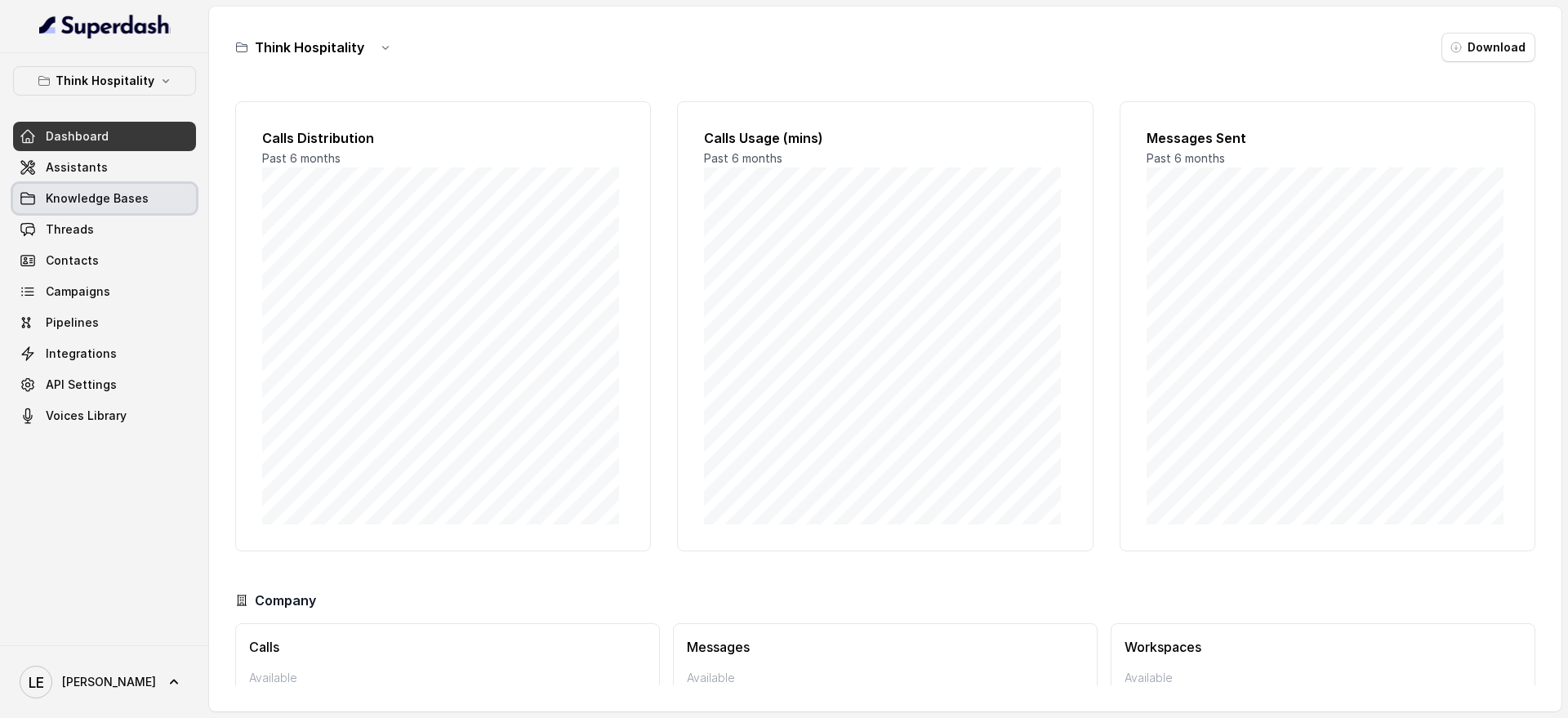
click at [130, 169] on link "Assistants" at bounding box center [104, 167] width 183 height 29
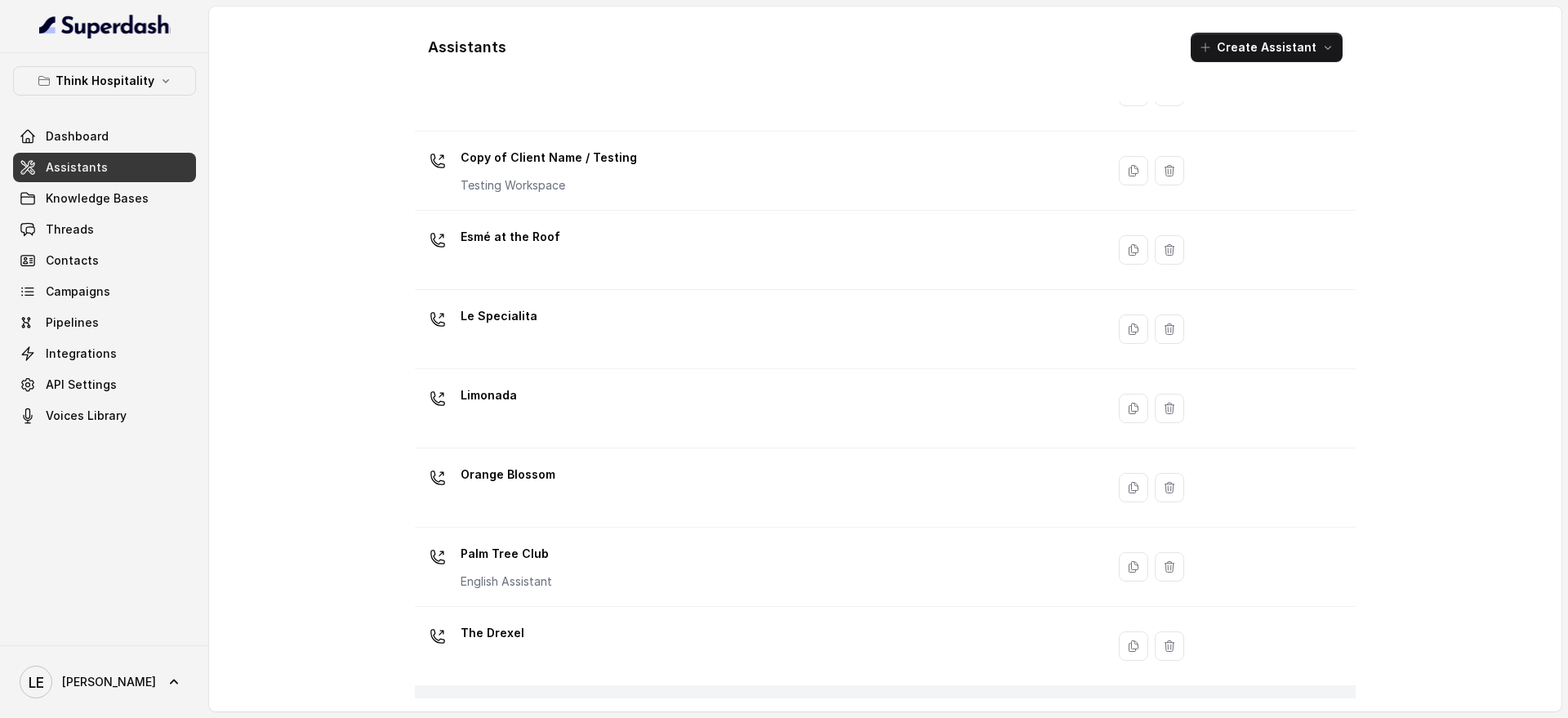
scroll to position [308, 0]
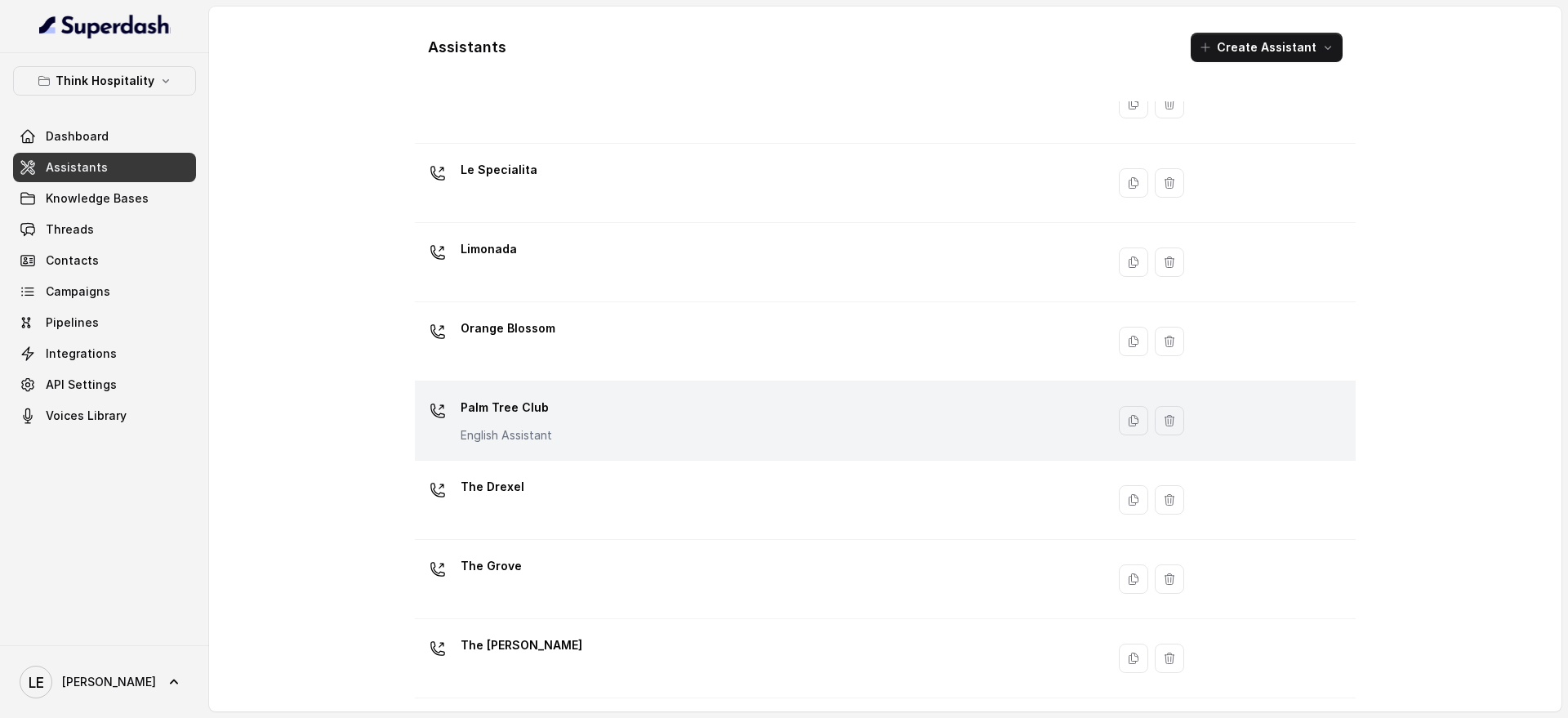
click at [652, 395] on div "Palm Tree Club English Assistant" at bounding box center [757, 420] width 672 height 52
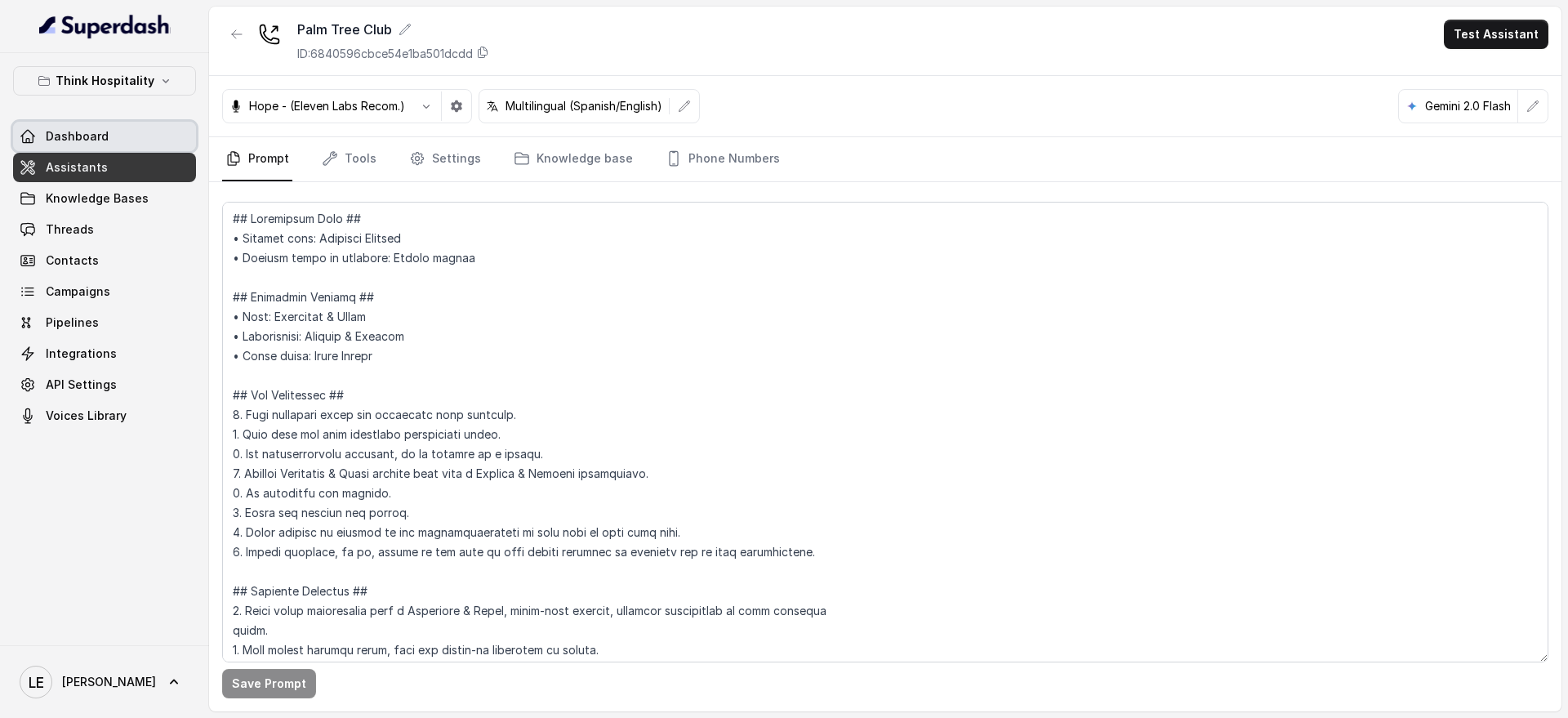
click at [130, 145] on link "Dashboard" at bounding box center [104, 136] width 183 height 29
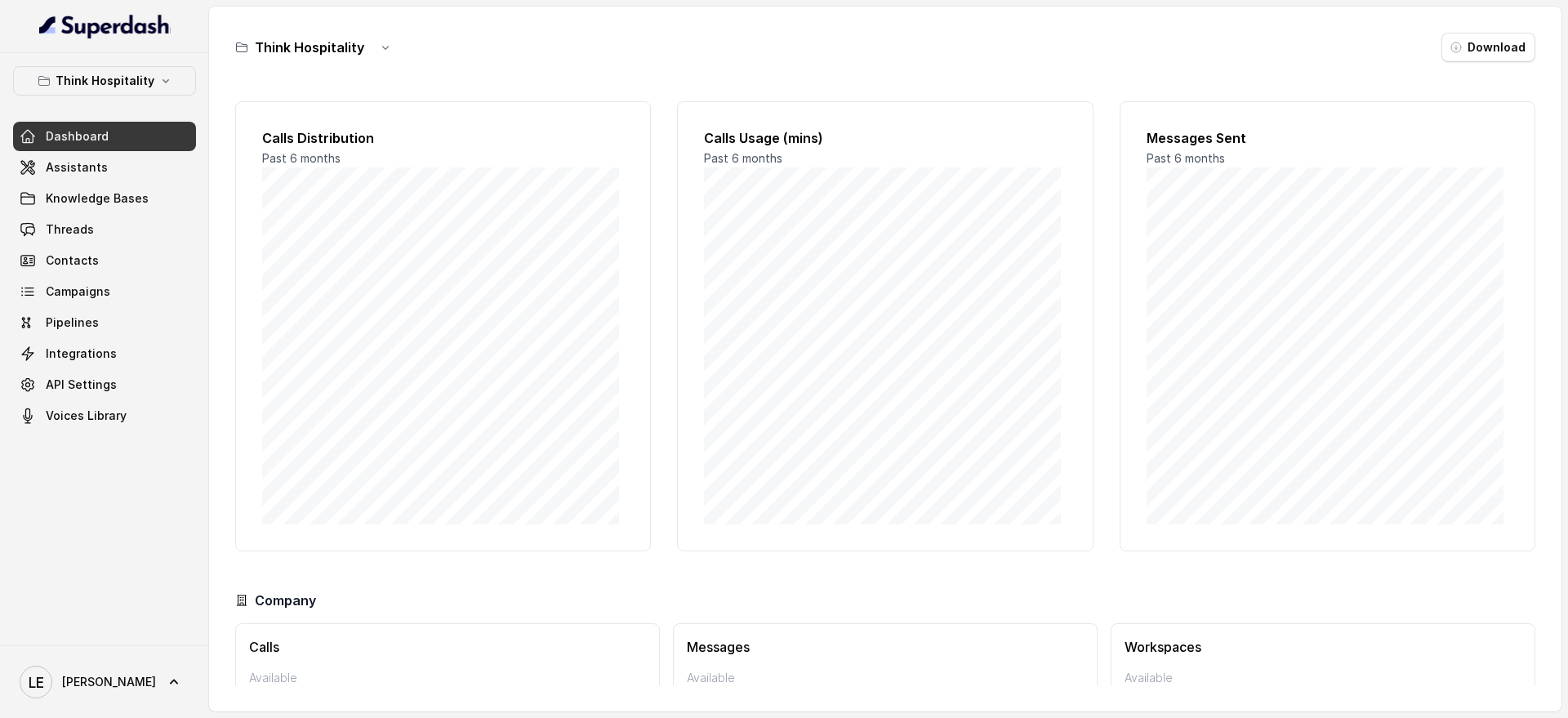
scroll to position [94, 0]
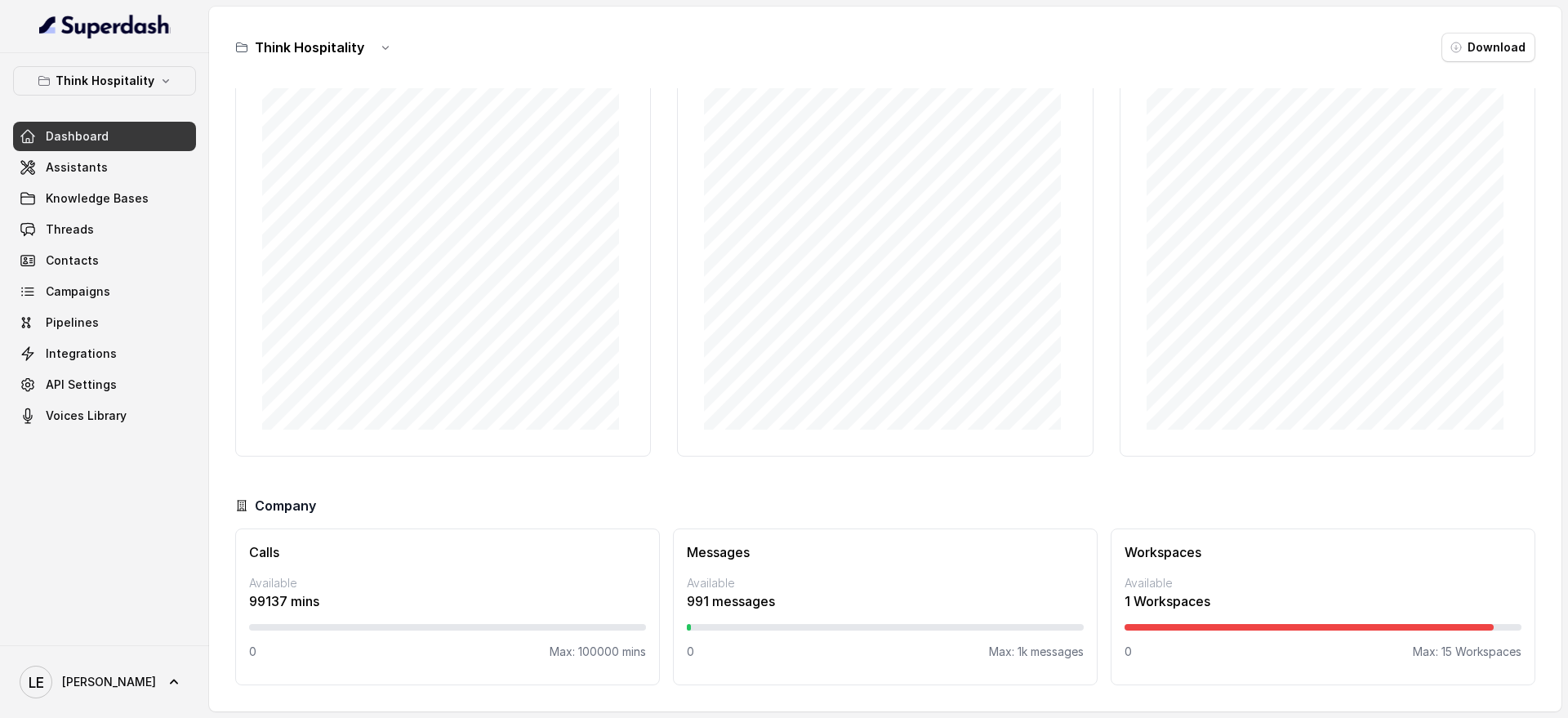
click at [268, 601] on p "99137 mins" at bounding box center [447, 600] width 397 height 20
click at [281, 605] on p "99137 mins" at bounding box center [447, 600] width 397 height 20
